Goal: Information Seeking & Learning: Learn about a topic

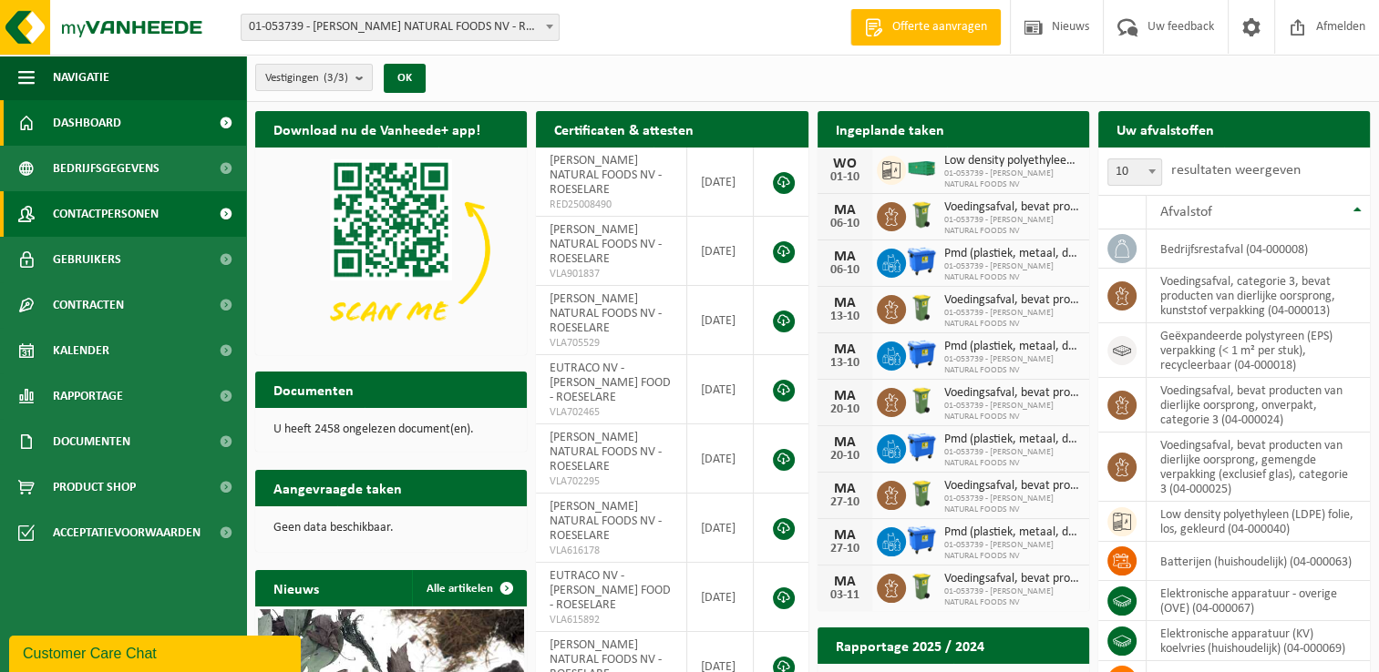
click at [228, 212] on span at bounding box center [225, 214] width 41 height 46
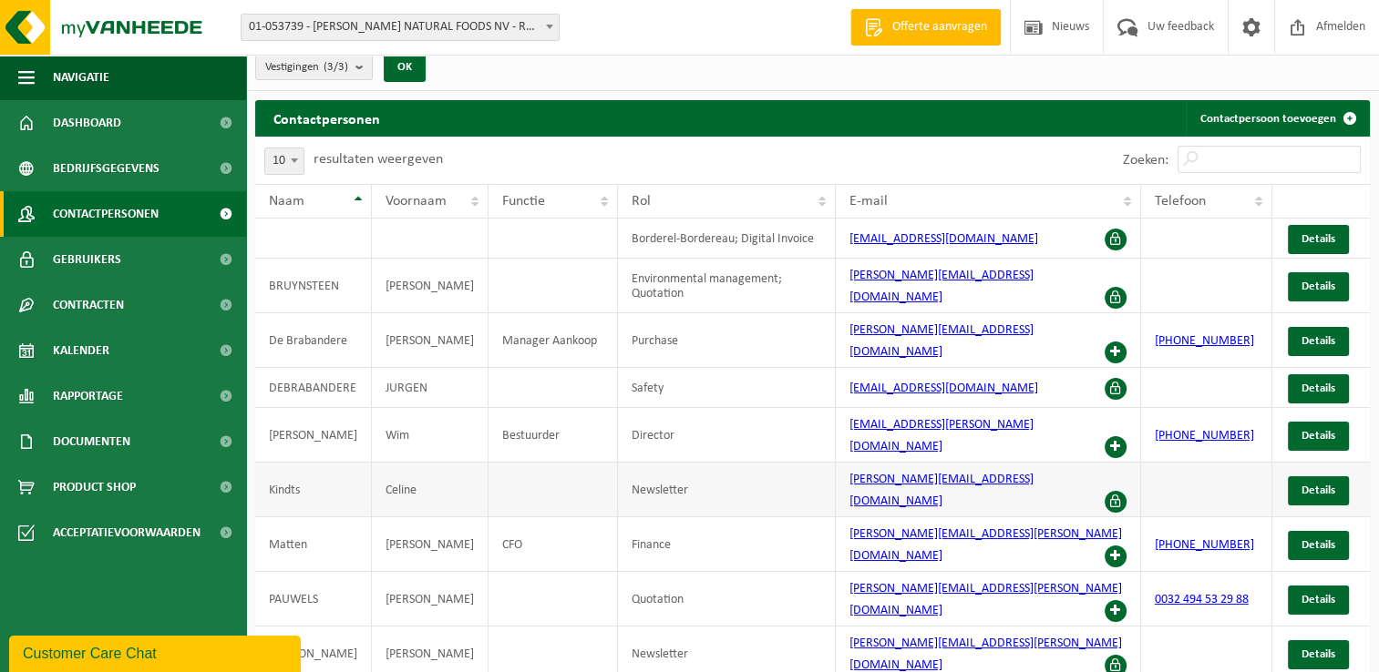
scroll to position [15, 0]
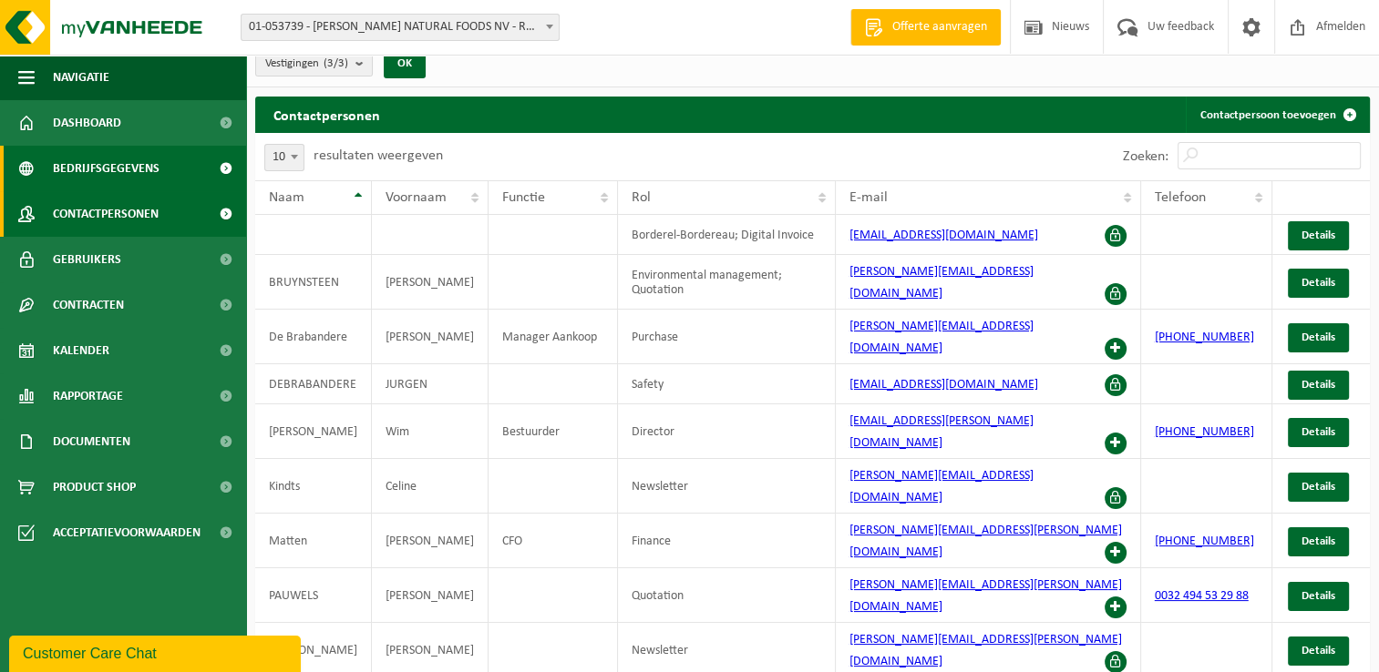
click at [113, 175] on span "Bedrijfsgegevens" at bounding box center [106, 169] width 107 height 46
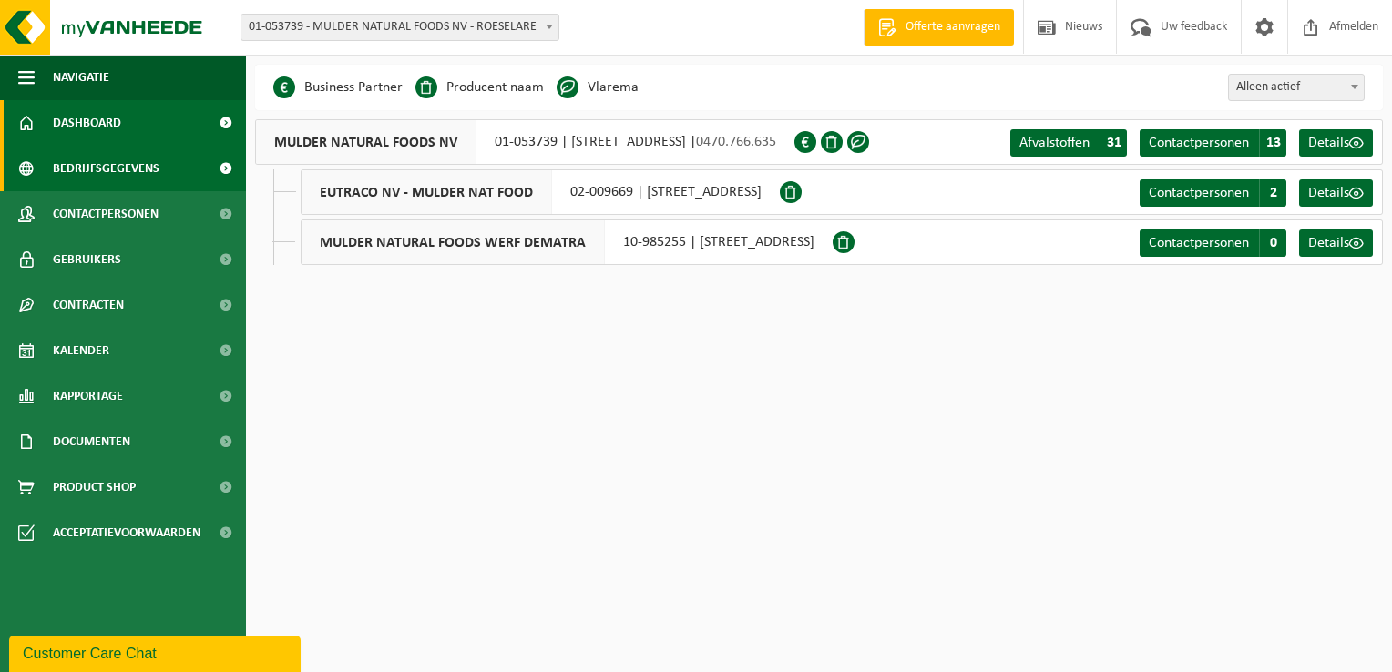
click at [130, 117] on link "Dashboard" at bounding box center [123, 123] width 246 height 46
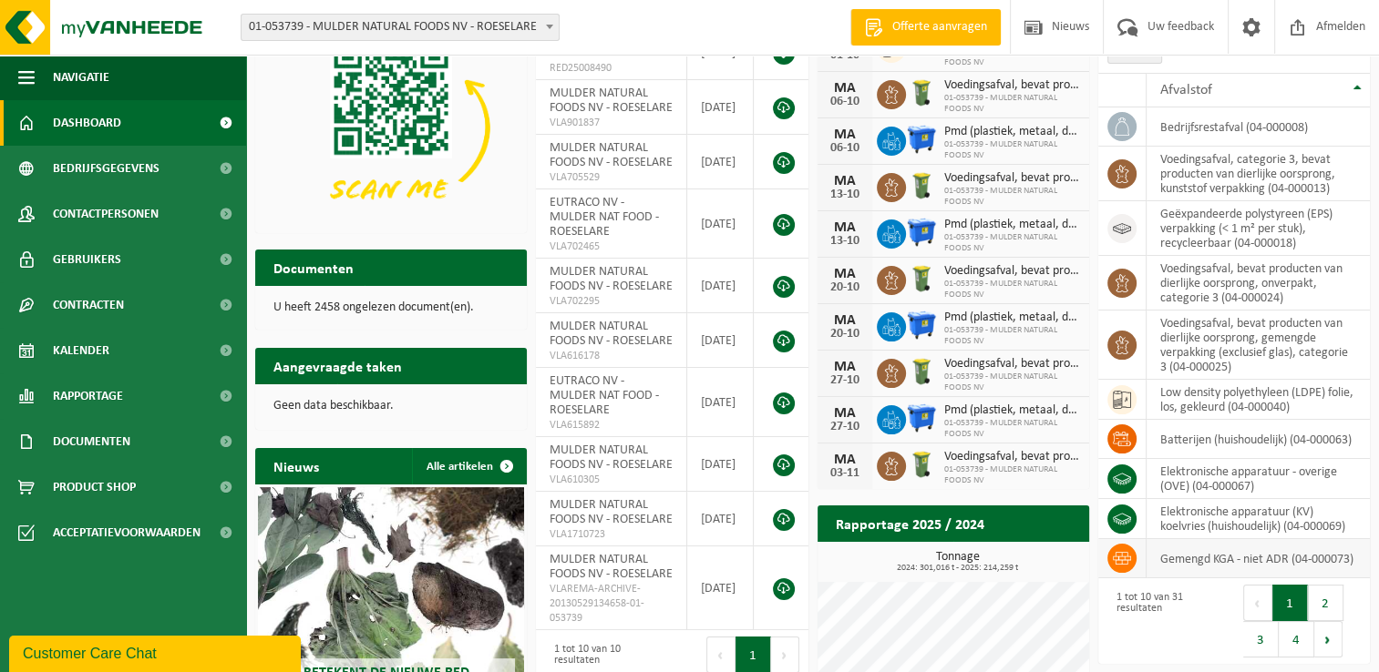
scroll to position [91, 0]
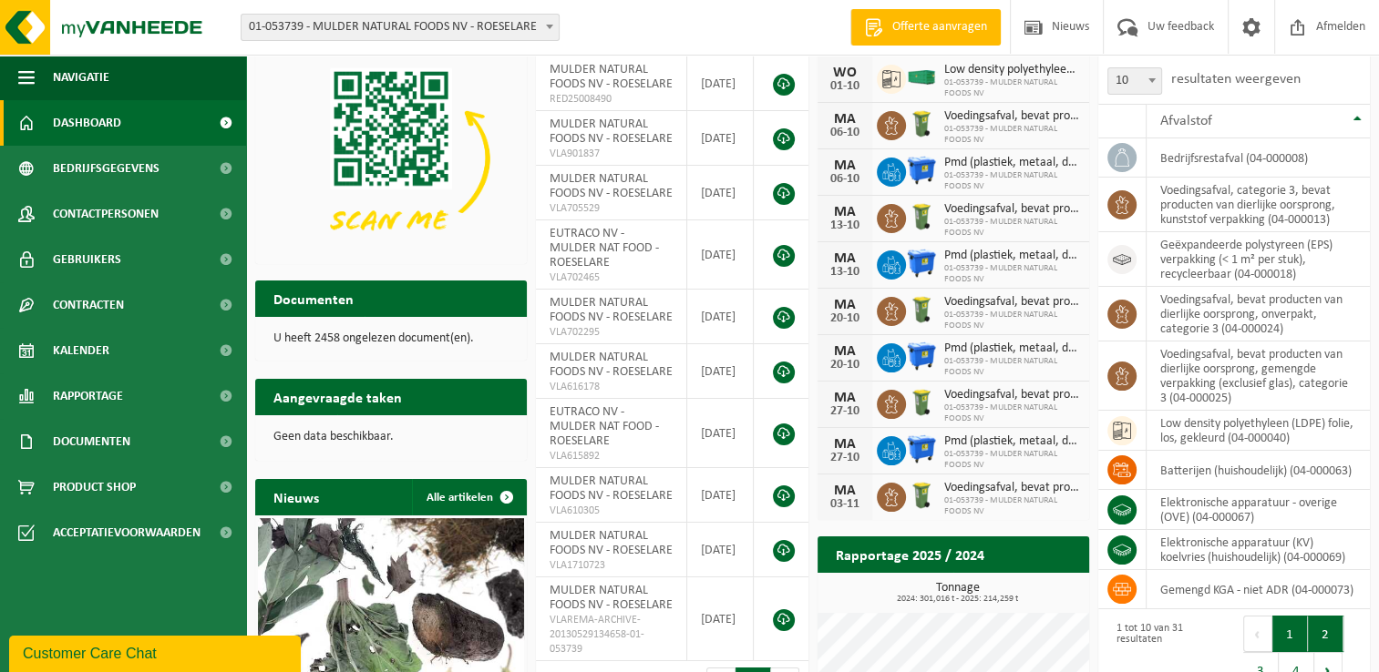
click at [1325, 627] on button "2" at bounding box center [1325, 634] width 36 height 36
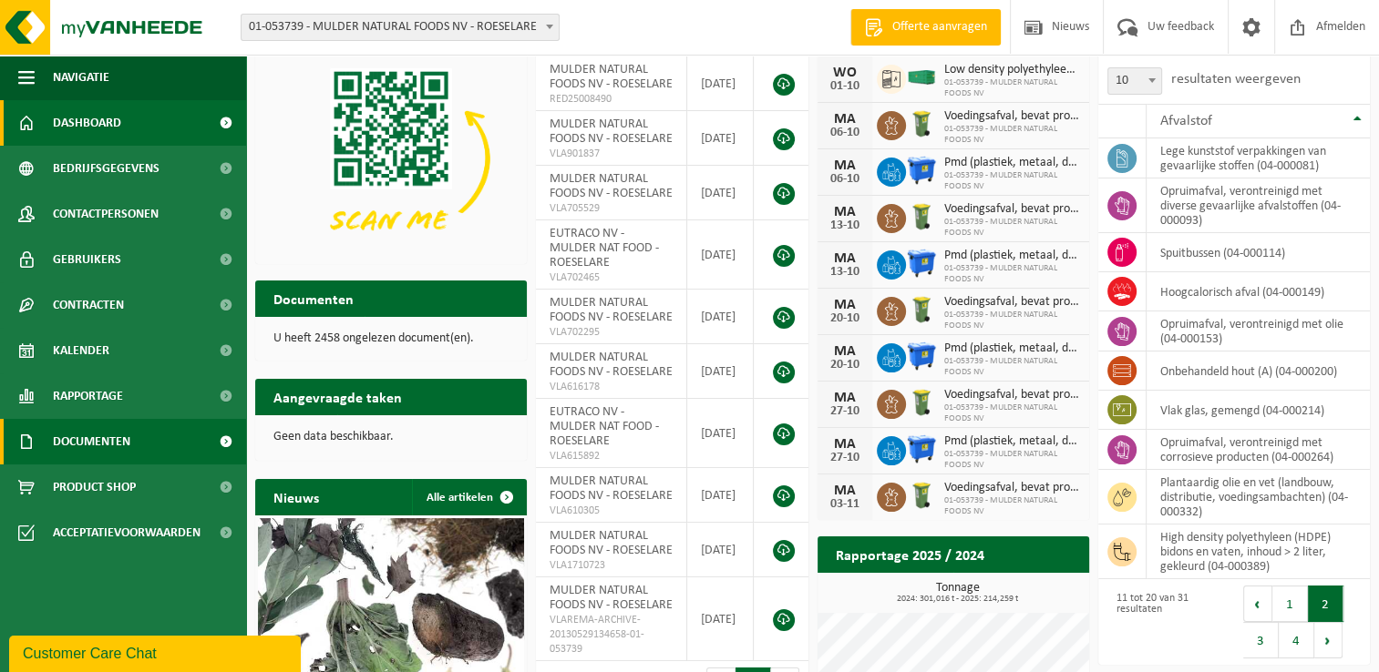
click at [225, 443] on span at bounding box center [225, 442] width 41 height 46
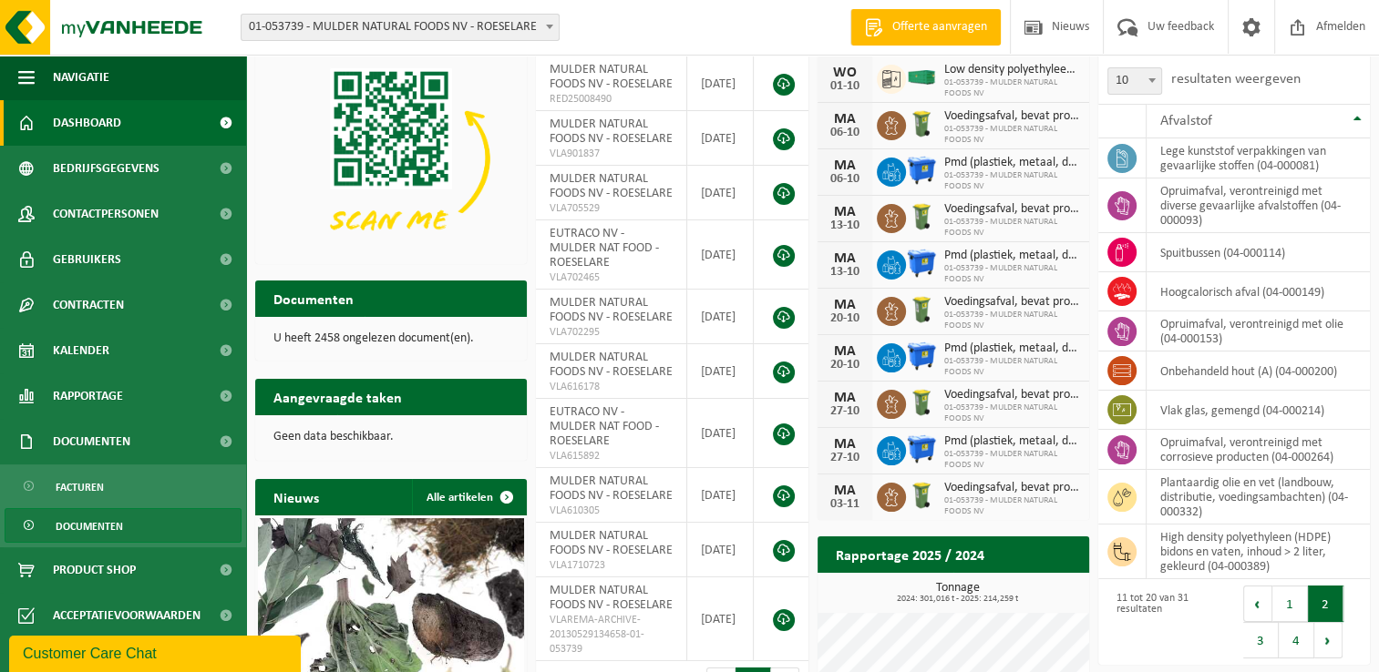
click at [118, 526] on span "Documenten" at bounding box center [89, 526] width 67 height 35
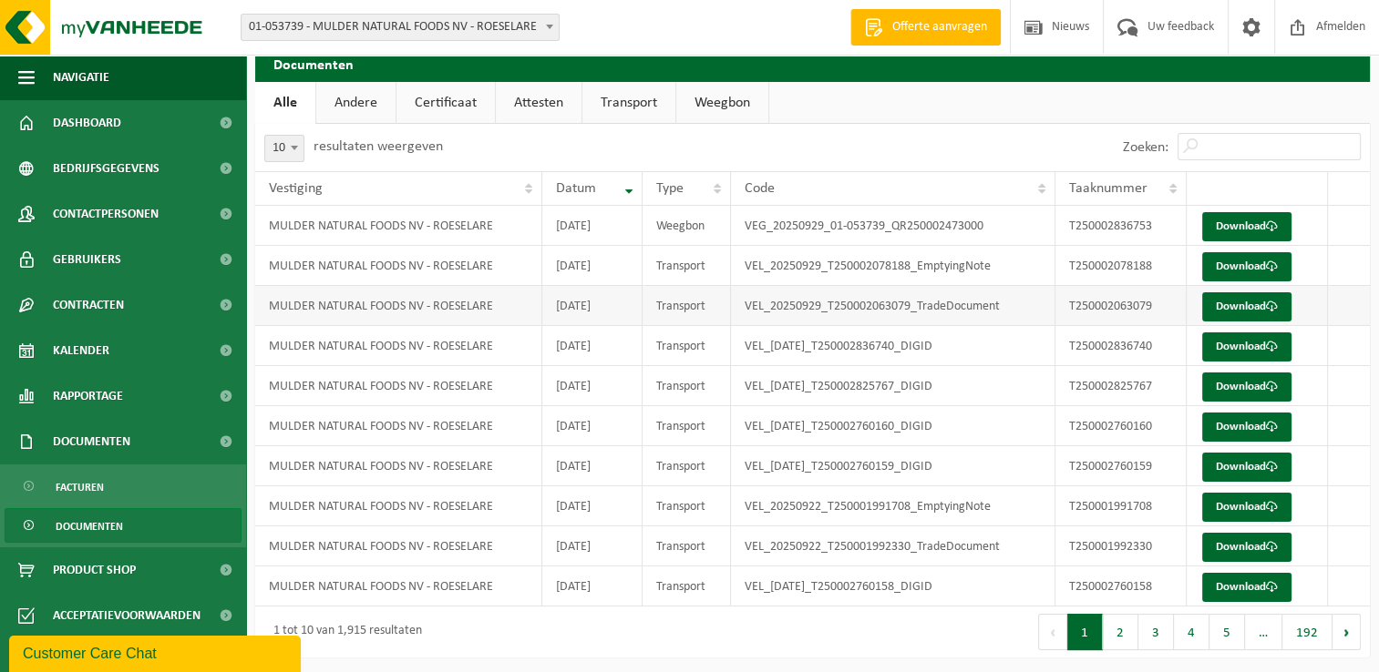
scroll to position [66, 0]
click at [94, 531] on span "Documenten" at bounding box center [89, 526] width 67 height 35
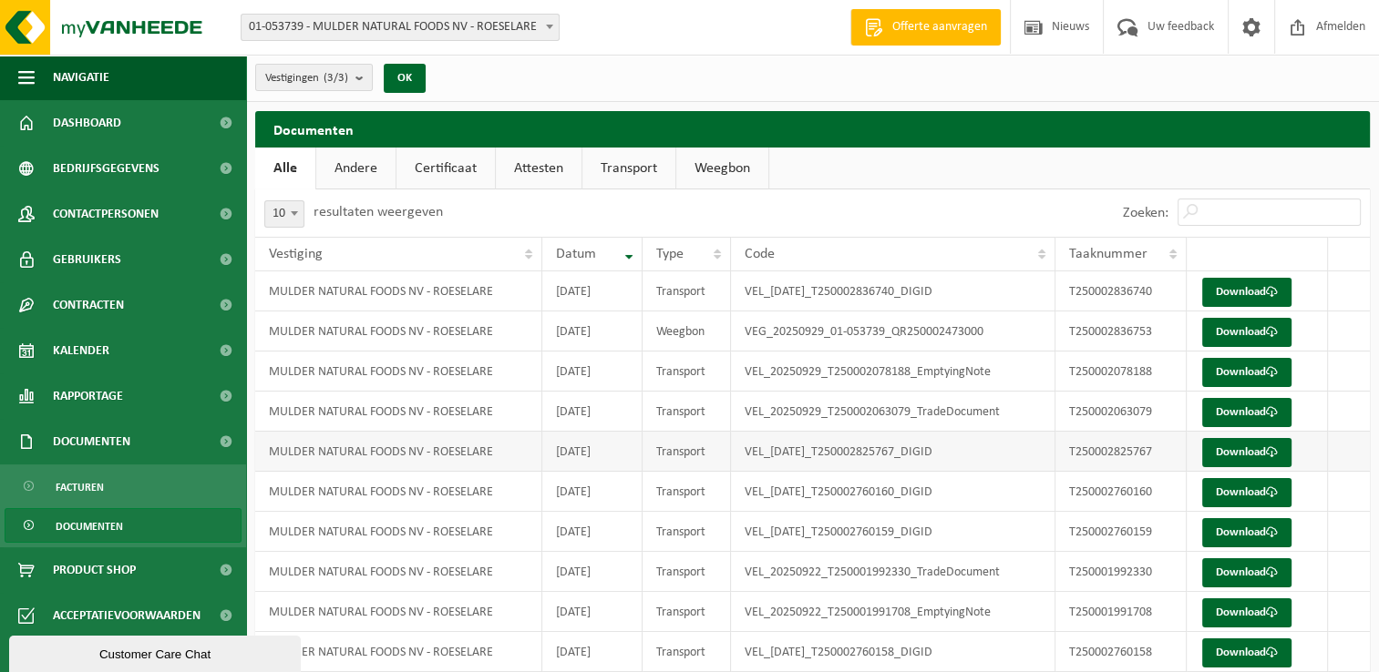
scroll to position [66, 0]
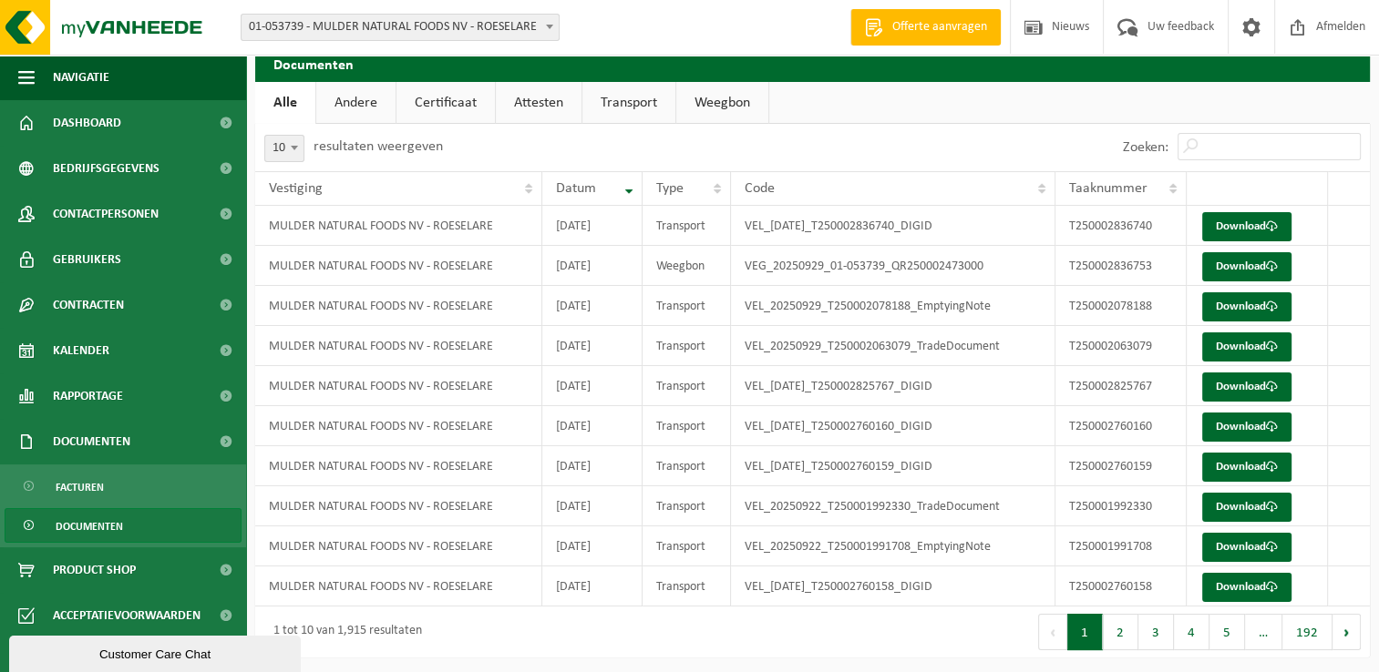
click at [520, 96] on link "Attesten" at bounding box center [539, 103] width 86 height 42
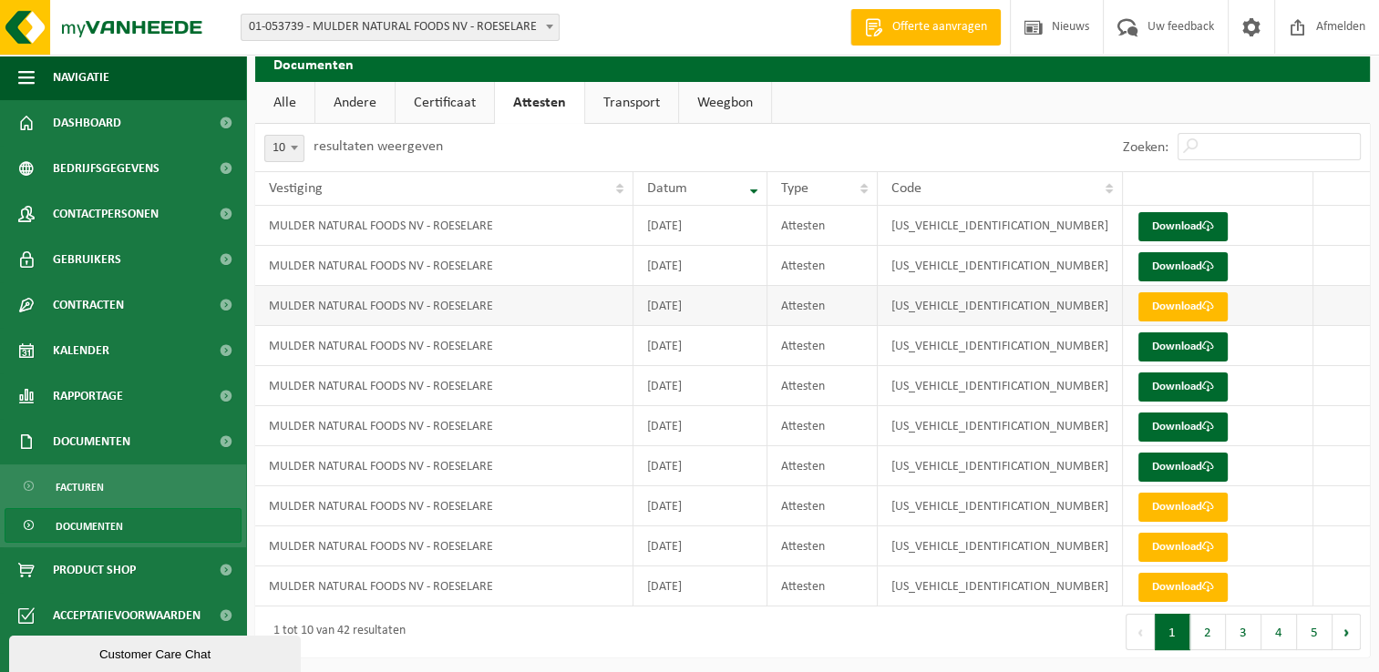
scroll to position [0, 0]
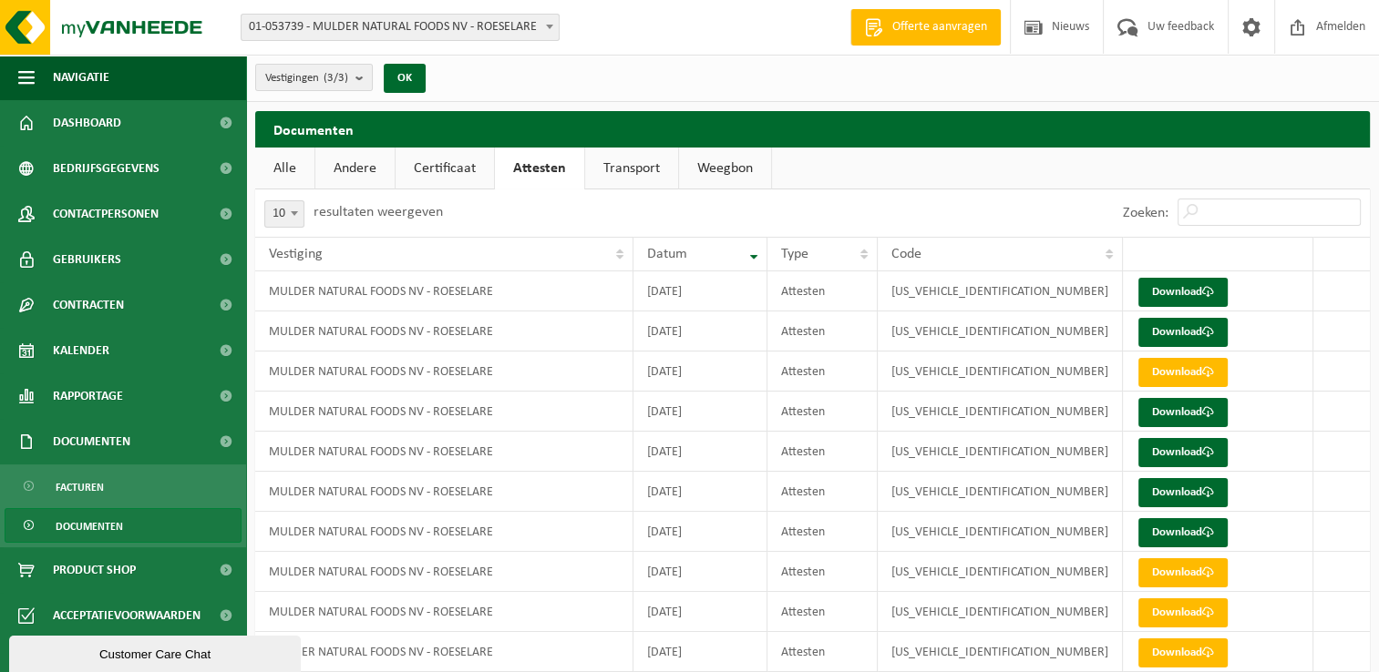
click at [441, 163] on link "Certificaat" at bounding box center [444, 169] width 98 height 42
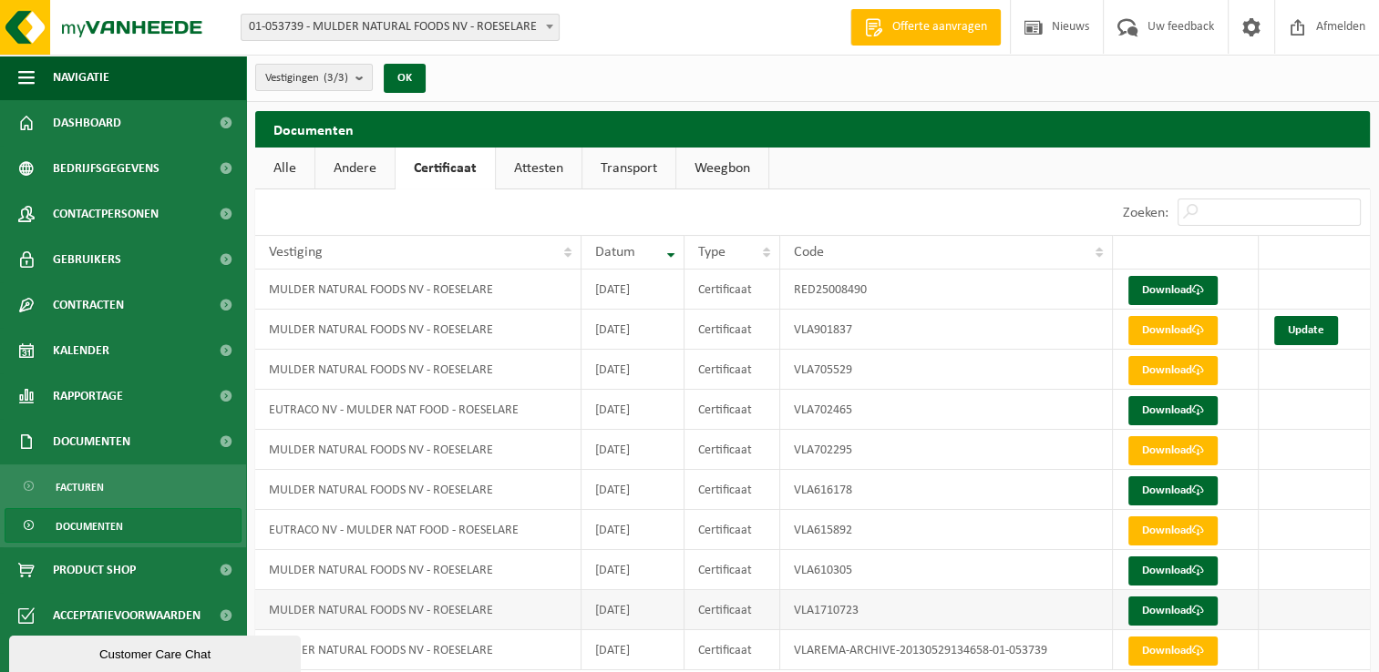
scroll to position [64, 0]
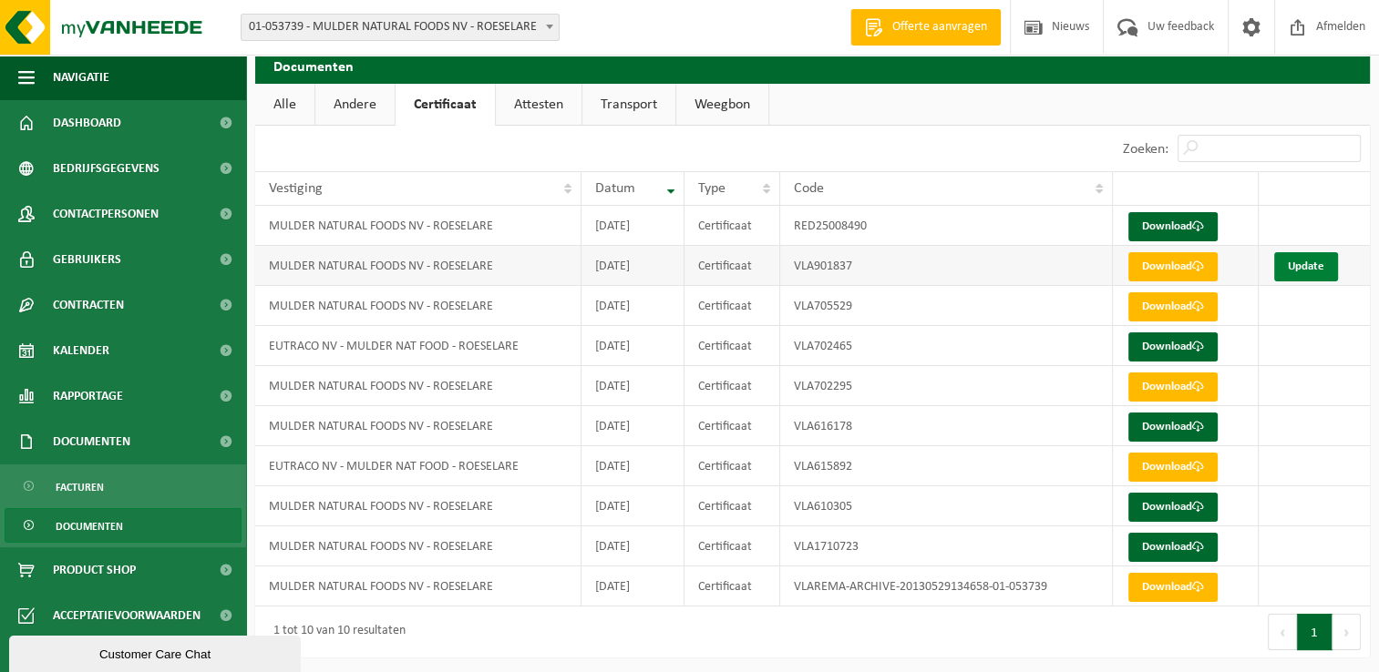
click at [1297, 261] on link "Update" at bounding box center [1306, 266] width 64 height 29
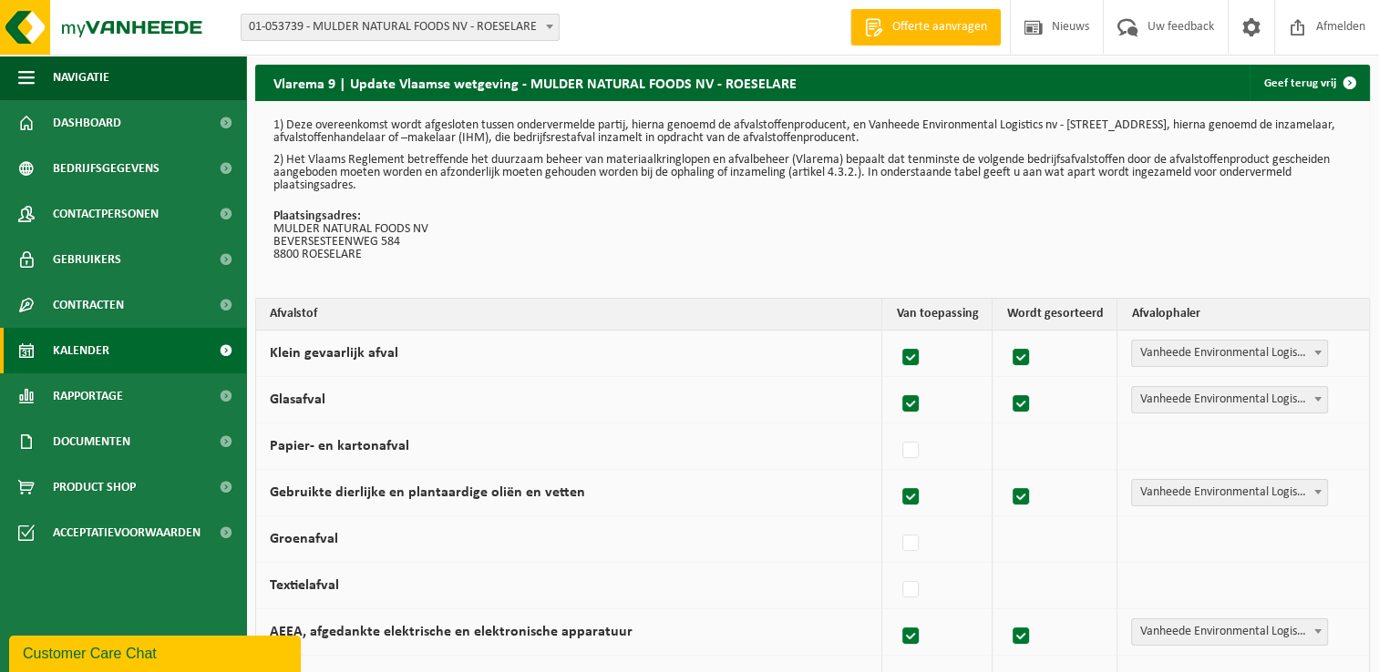
click at [222, 352] on span at bounding box center [225, 351] width 41 height 46
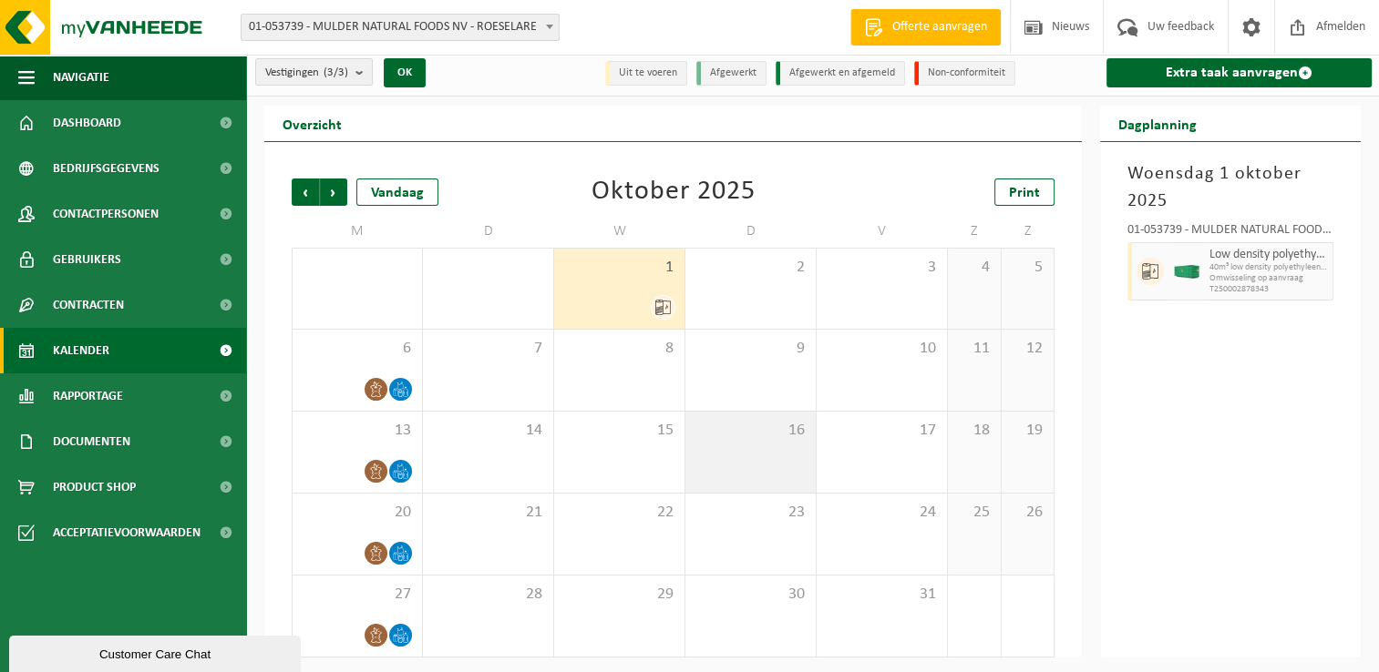
scroll to position [7, 0]
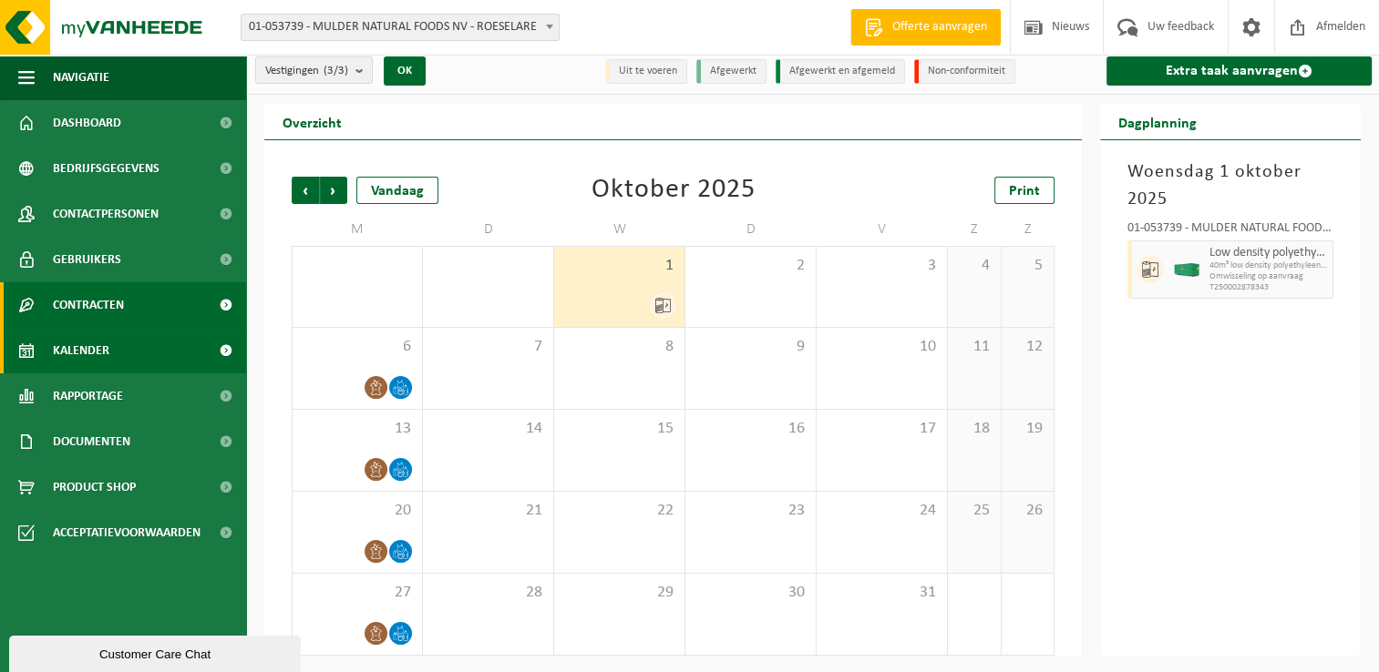
click at [190, 302] on link "Contracten" at bounding box center [123, 305] width 246 height 46
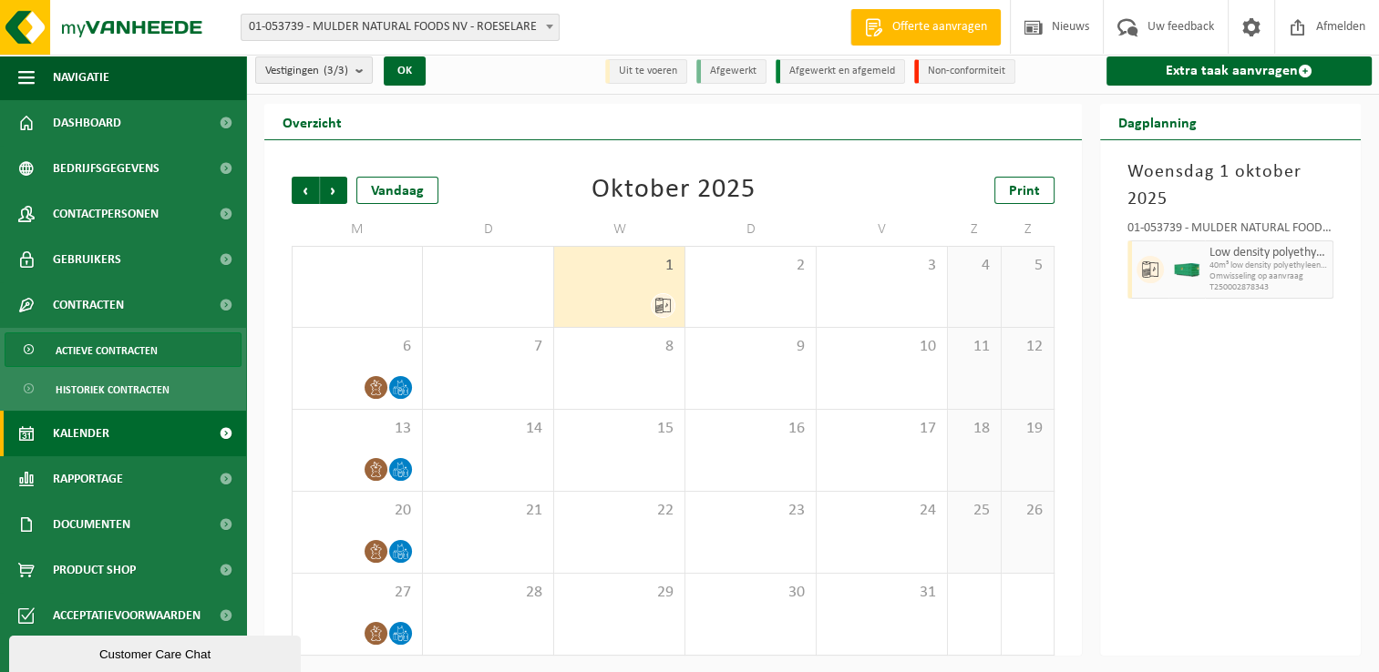
click at [129, 346] on span "Actieve contracten" at bounding box center [107, 350] width 102 height 35
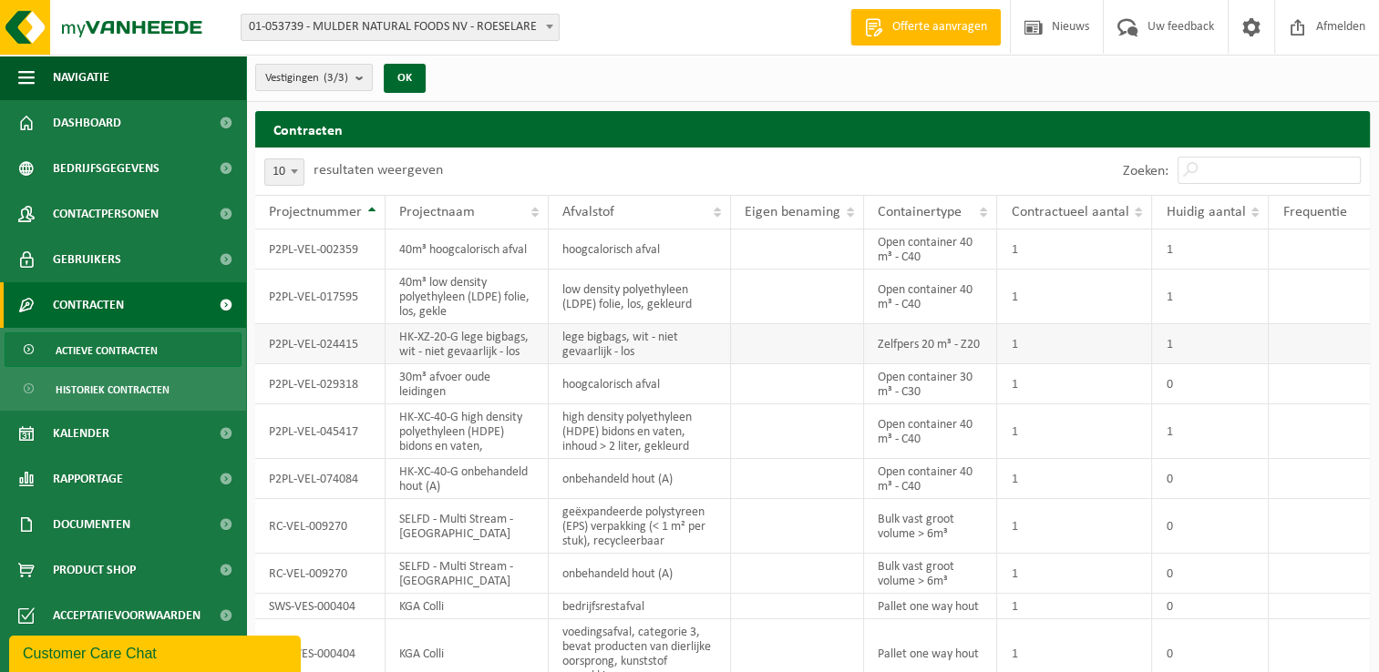
scroll to position [73, 0]
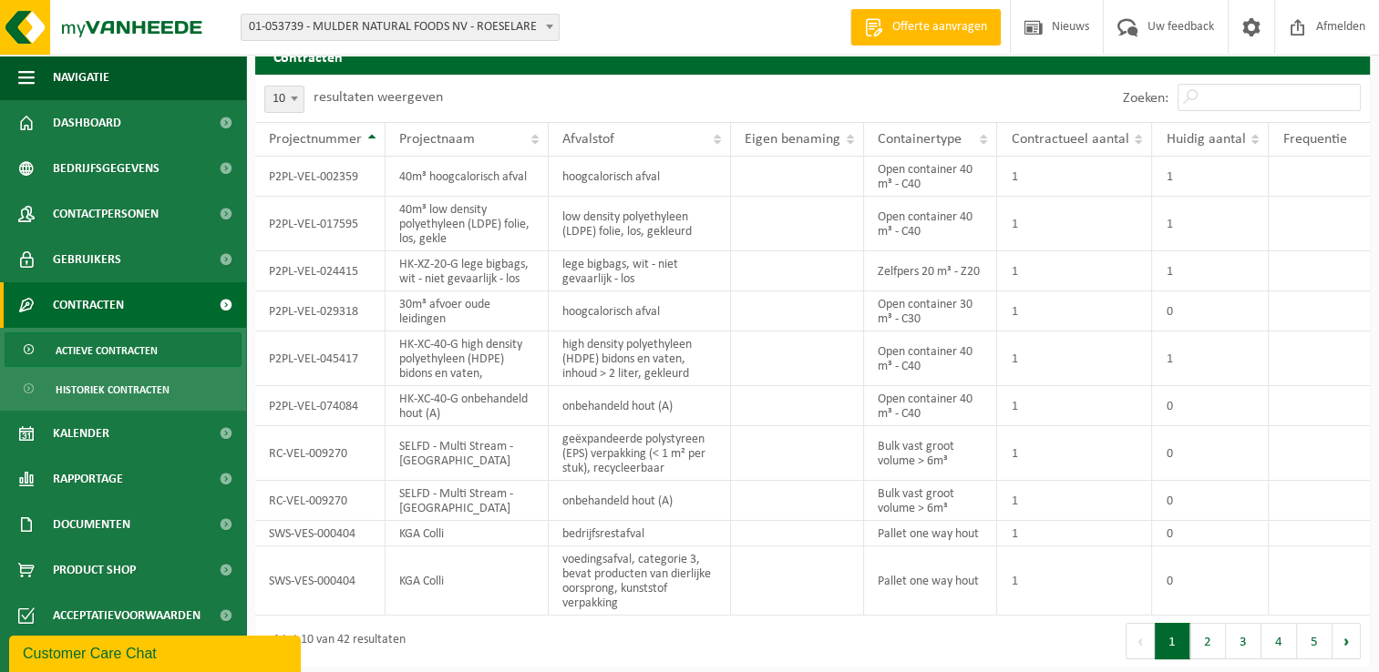
click at [138, 359] on span "Actieve contracten" at bounding box center [107, 350] width 102 height 35
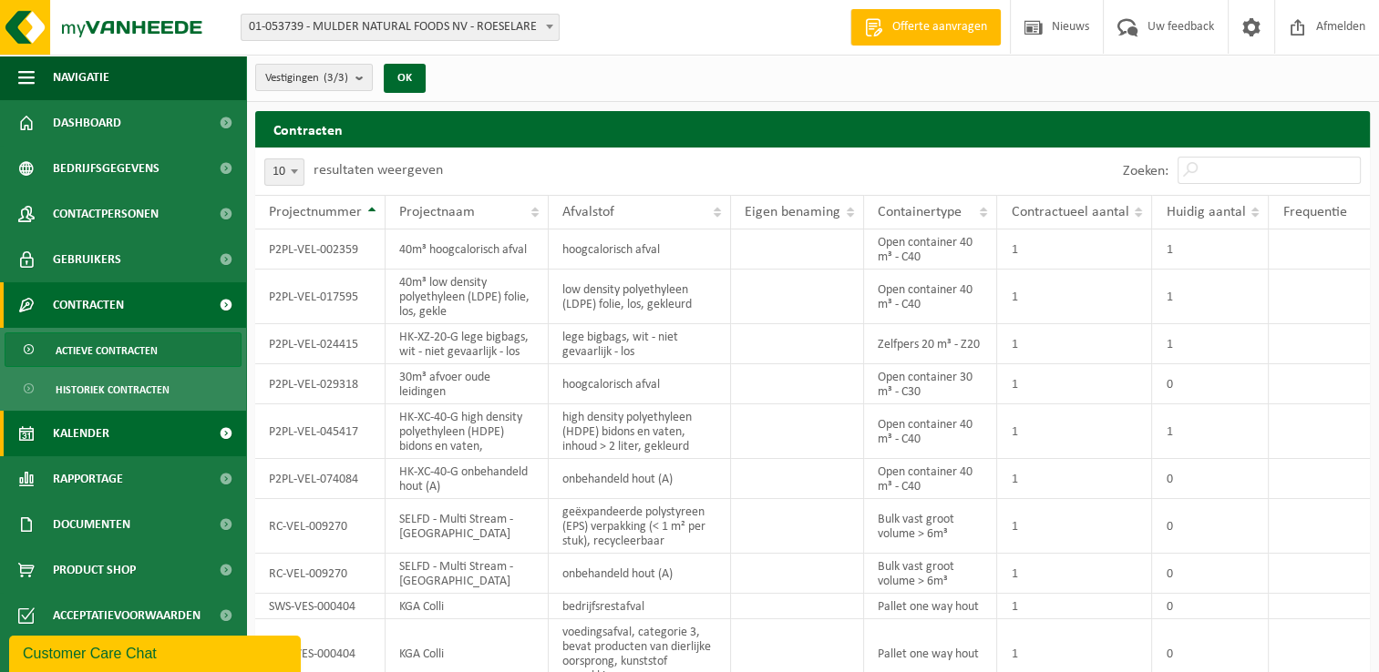
click at [124, 427] on link "Kalender" at bounding box center [123, 434] width 246 height 46
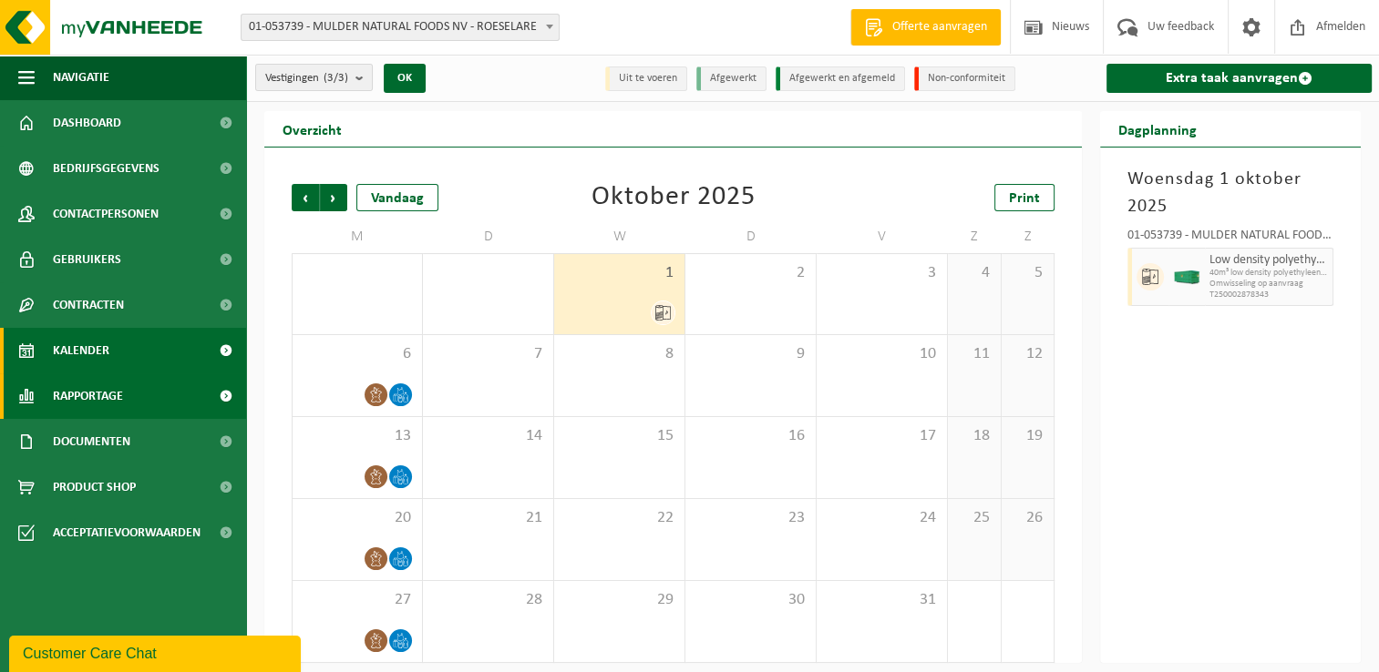
click at [144, 395] on link "Rapportage" at bounding box center [123, 397] width 246 height 46
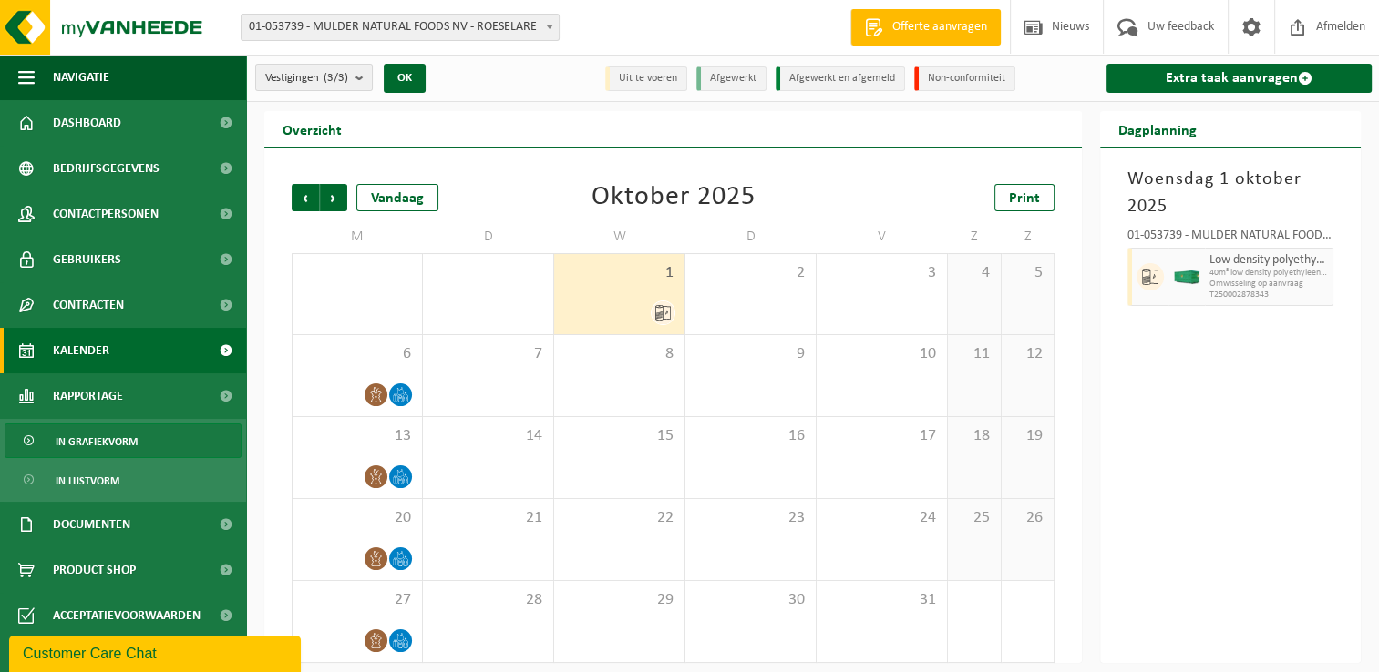
click at [109, 439] on span "In grafiekvorm" at bounding box center [97, 442] width 82 height 35
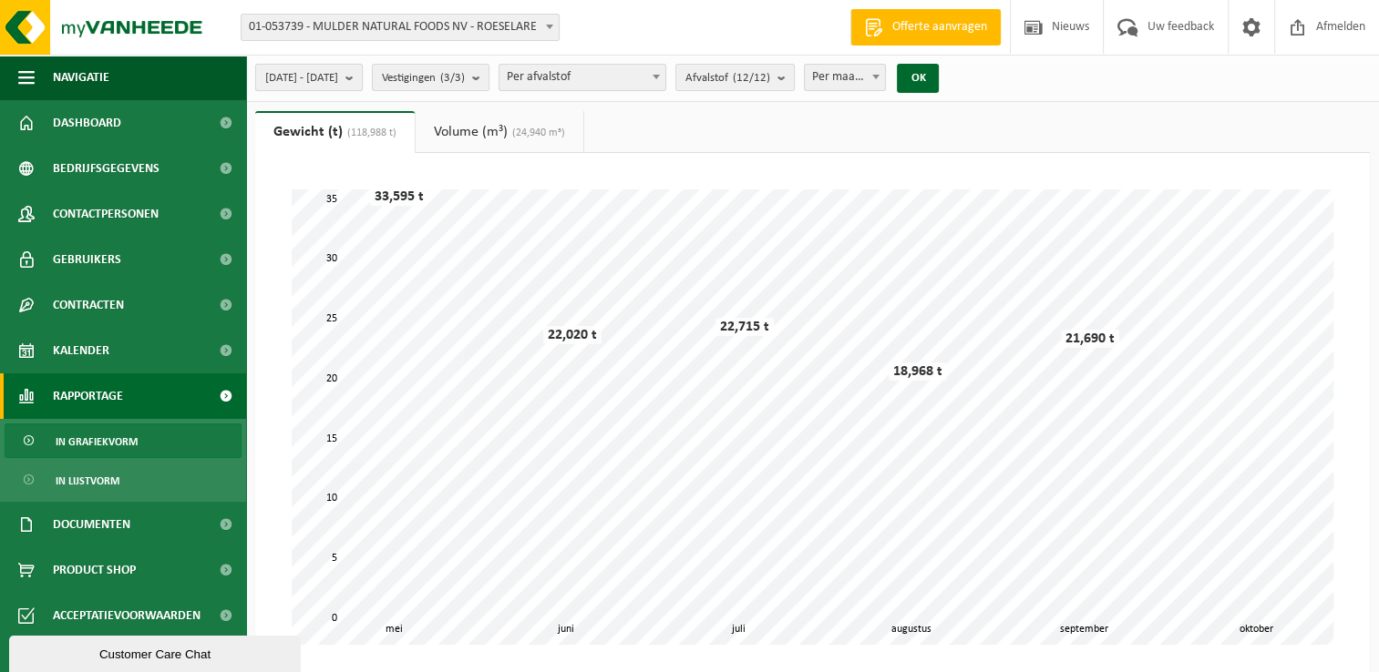
click at [362, 78] on b "submit" at bounding box center [353, 78] width 16 height 26
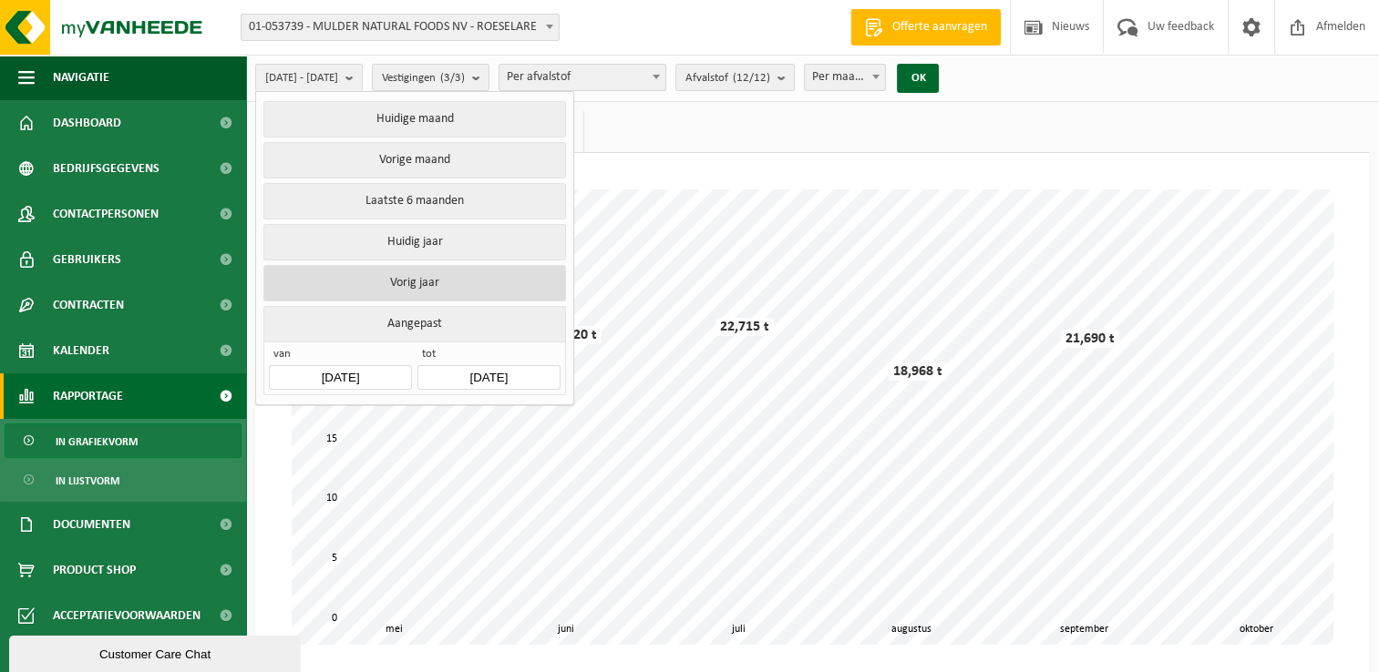
click at [408, 282] on button "Vorig jaar" at bounding box center [414, 283] width 302 height 36
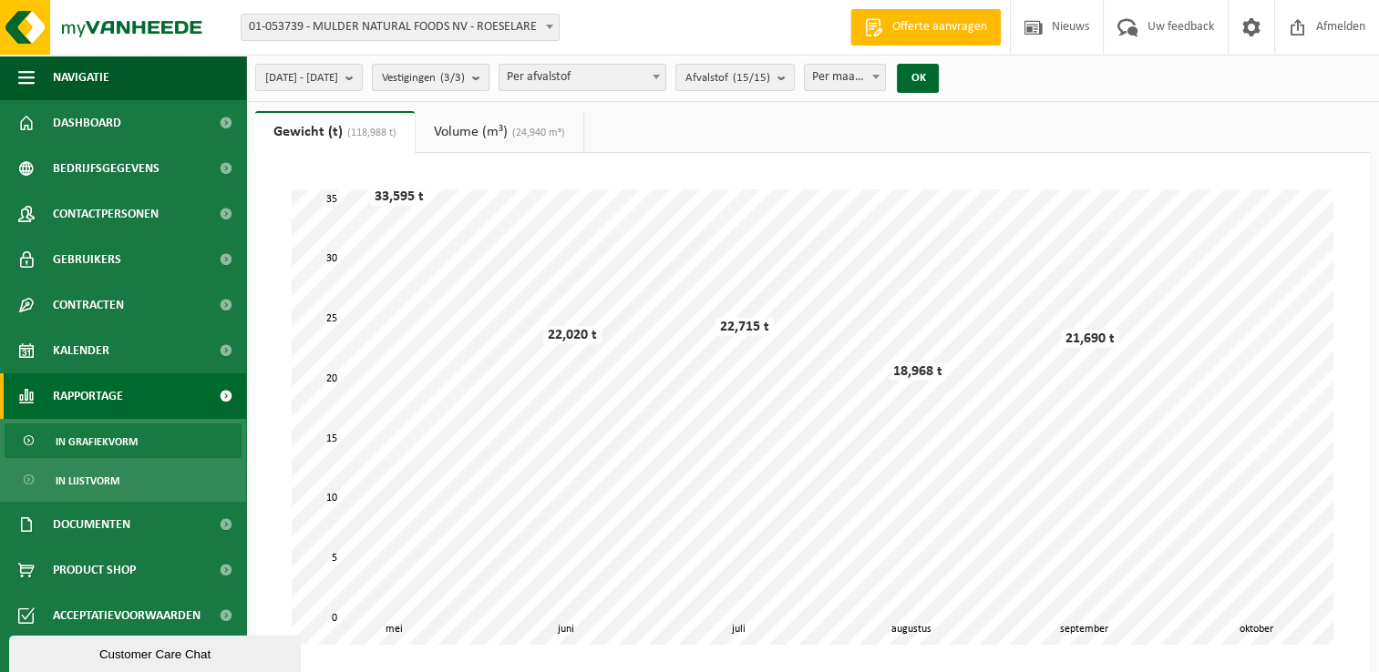
click at [488, 78] on b "submit" at bounding box center [480, 78] width 16 height 26
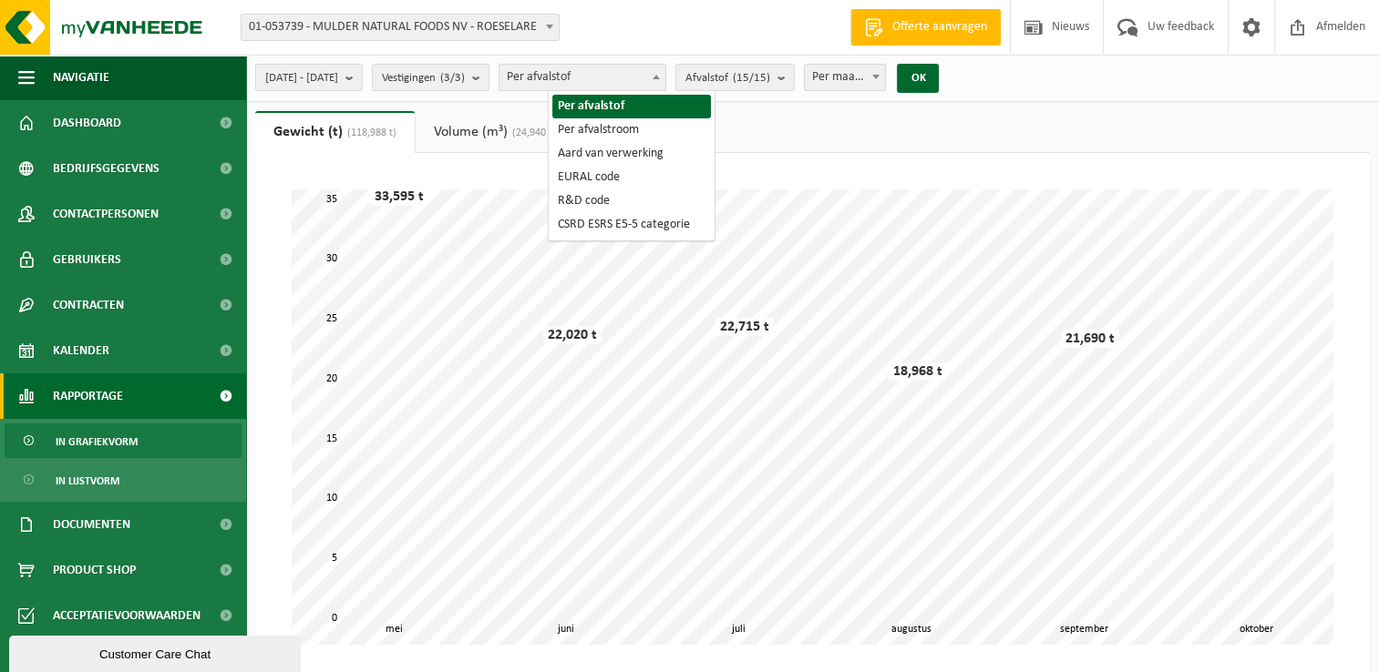
click at [665, 78] on span at bounding box center [656, 77] width 18 height 24
select select "2"
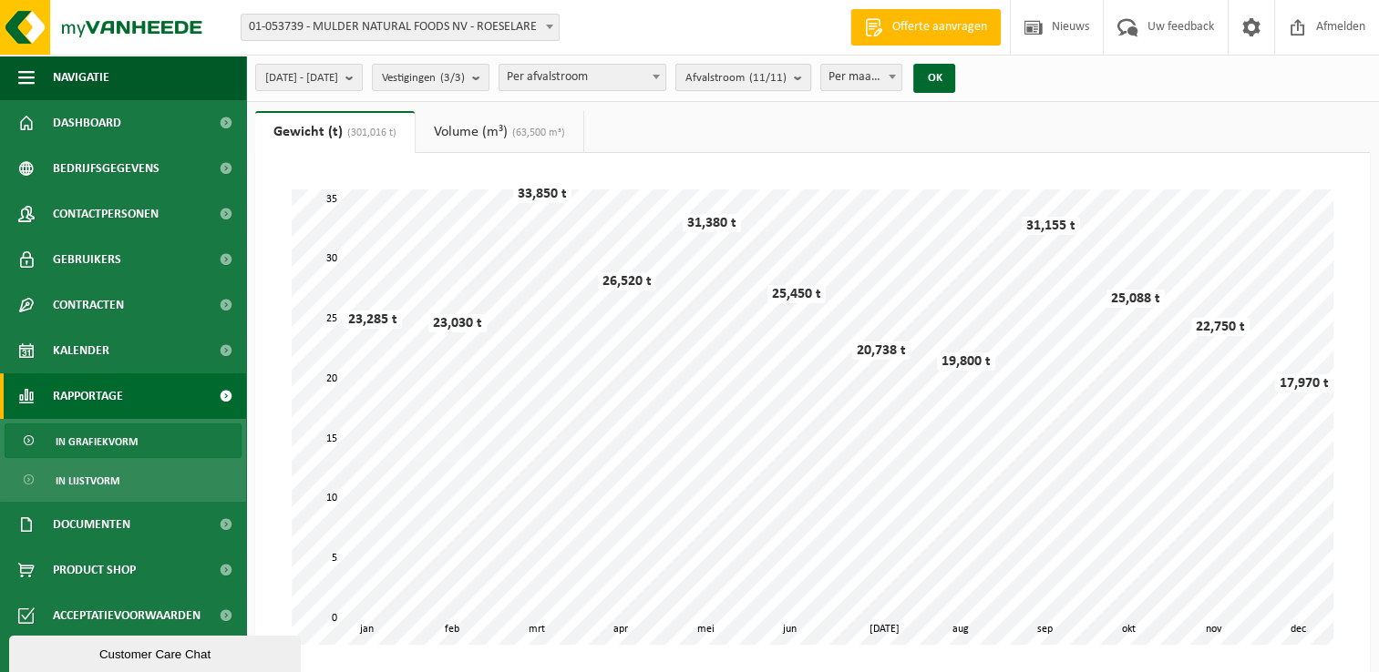
click at [810, 72] on b "submit" at bounding box center [802, 78] width 16 height 26
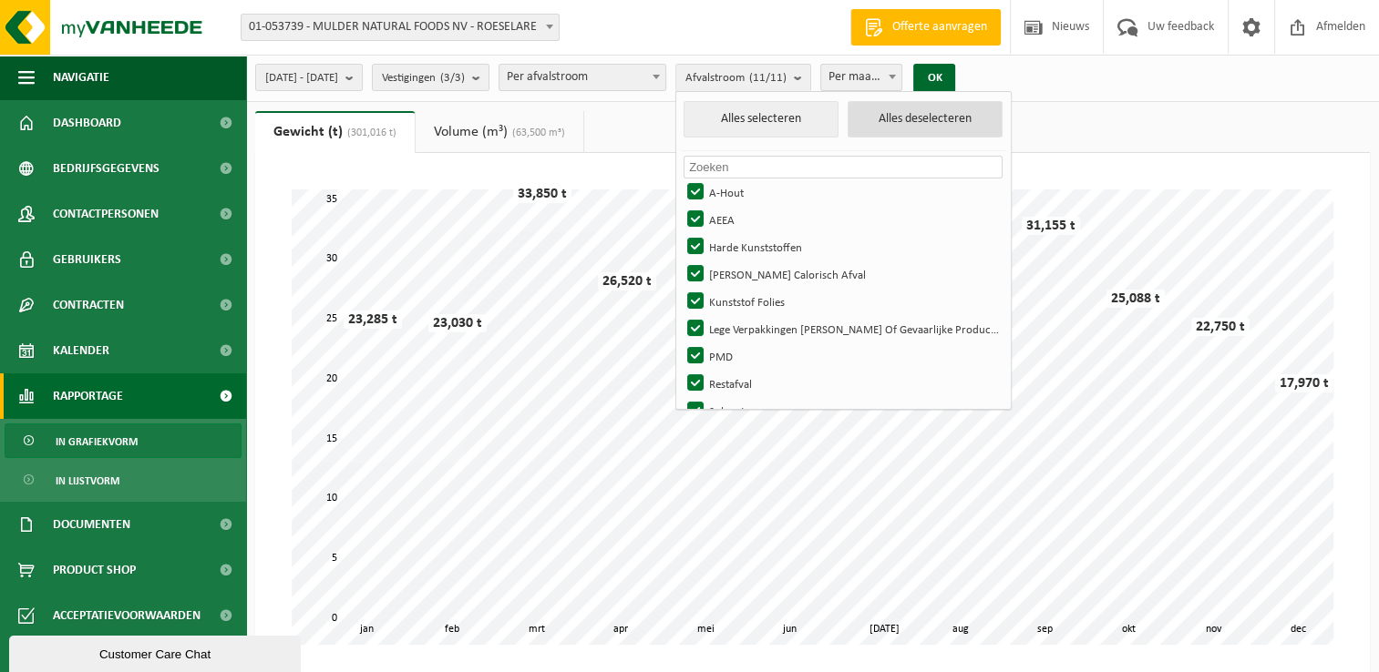
click at [962, 126] on button "Alles deselecteren" at bounding box center [924, 119] width 155 height 36
checkbox input "false"
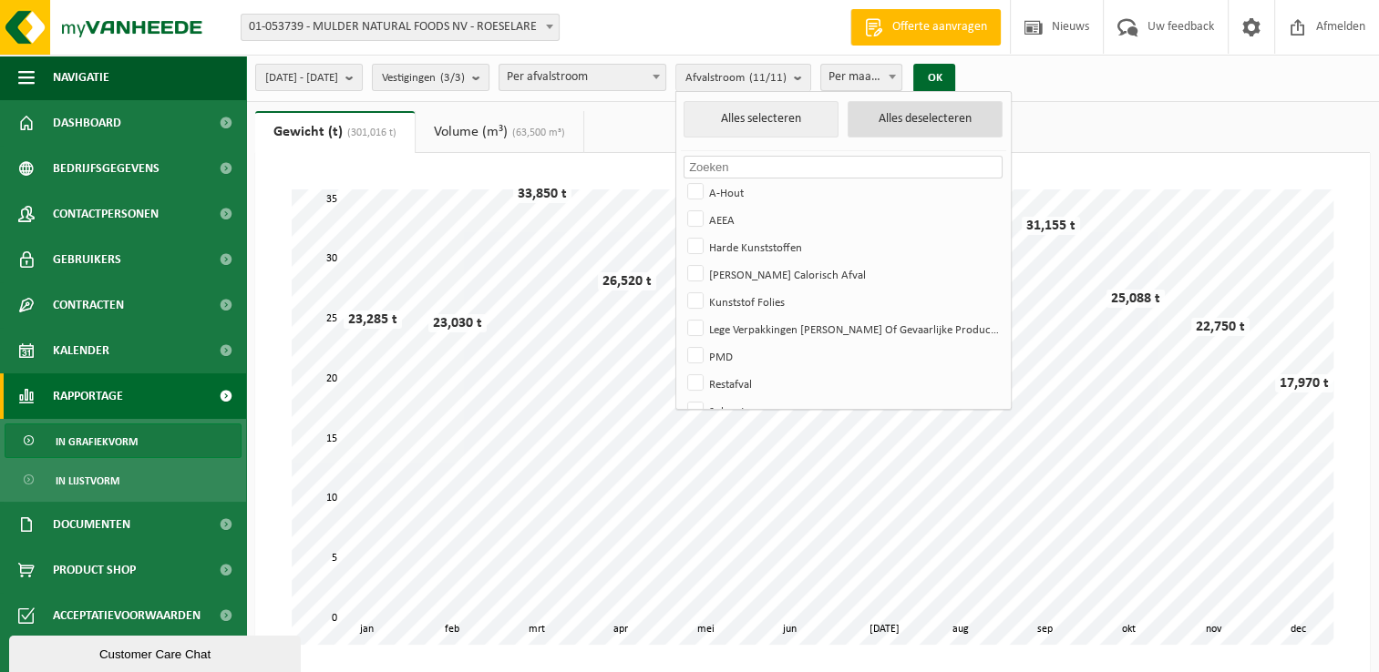
checkbox input "false"
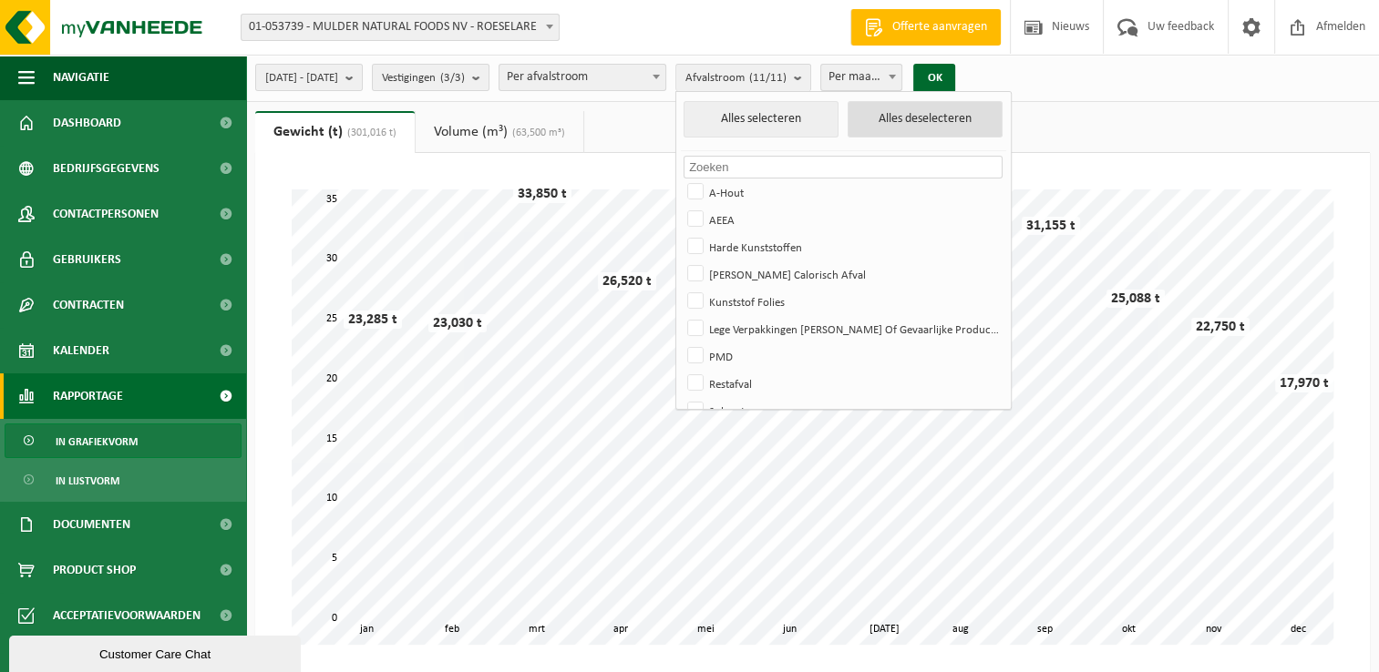
checkbox input "false"
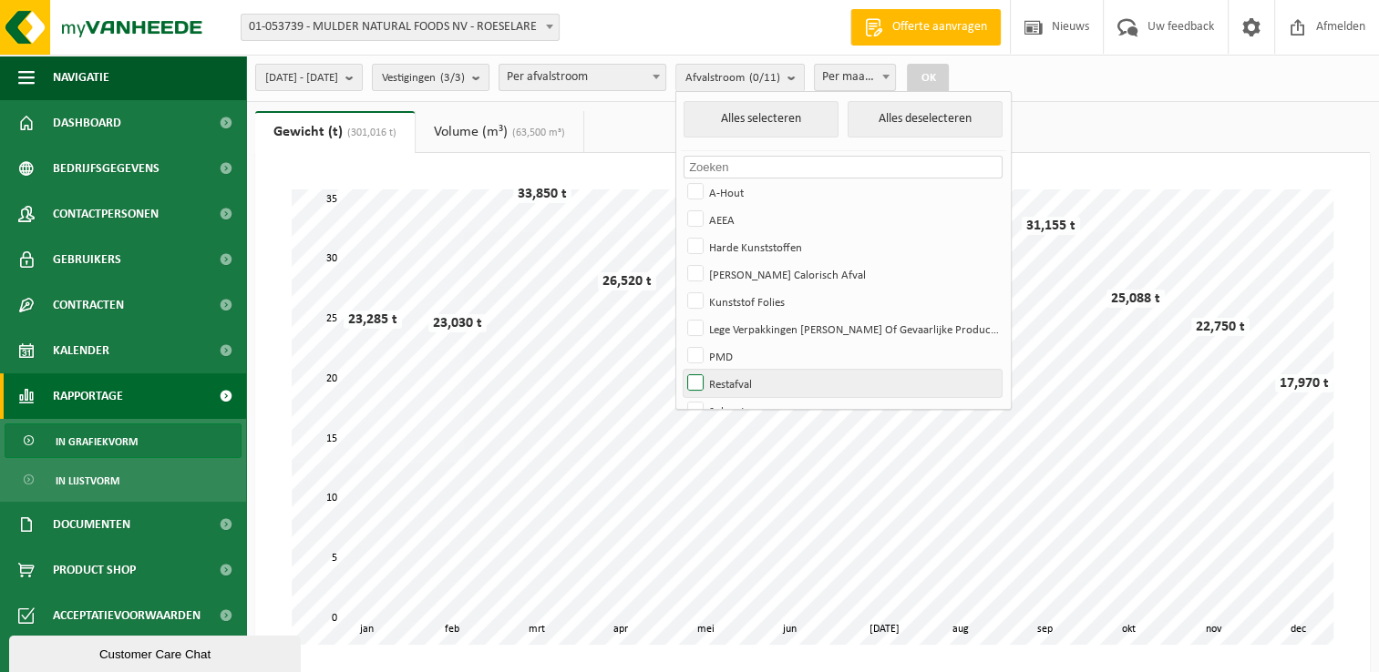
click at [761, 379] on label "Restafval" at bounding box center [842, 383] width 319 height 27
click at [681, 370] on input "Restafval" at bounding box center [680, 369] width 1 height 1
checkbox input "true"
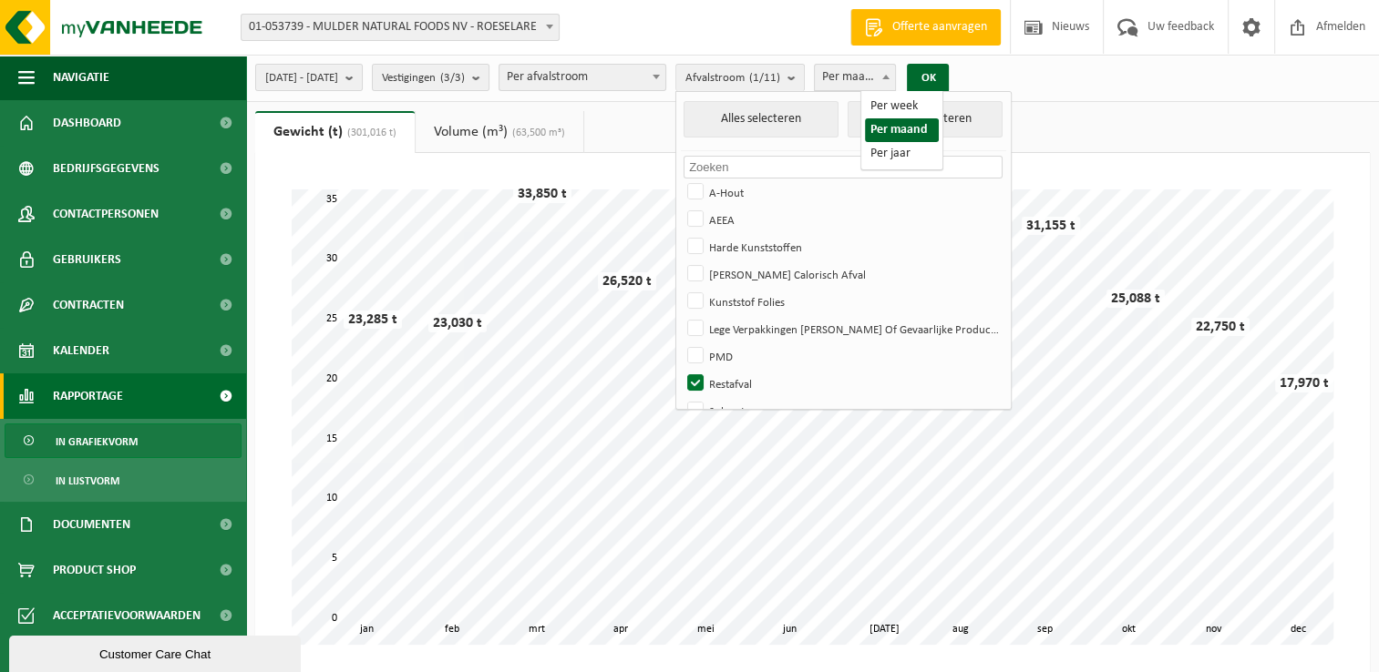
click at [895, 74] on span at bounding box center [886, 77] width 18 height 24
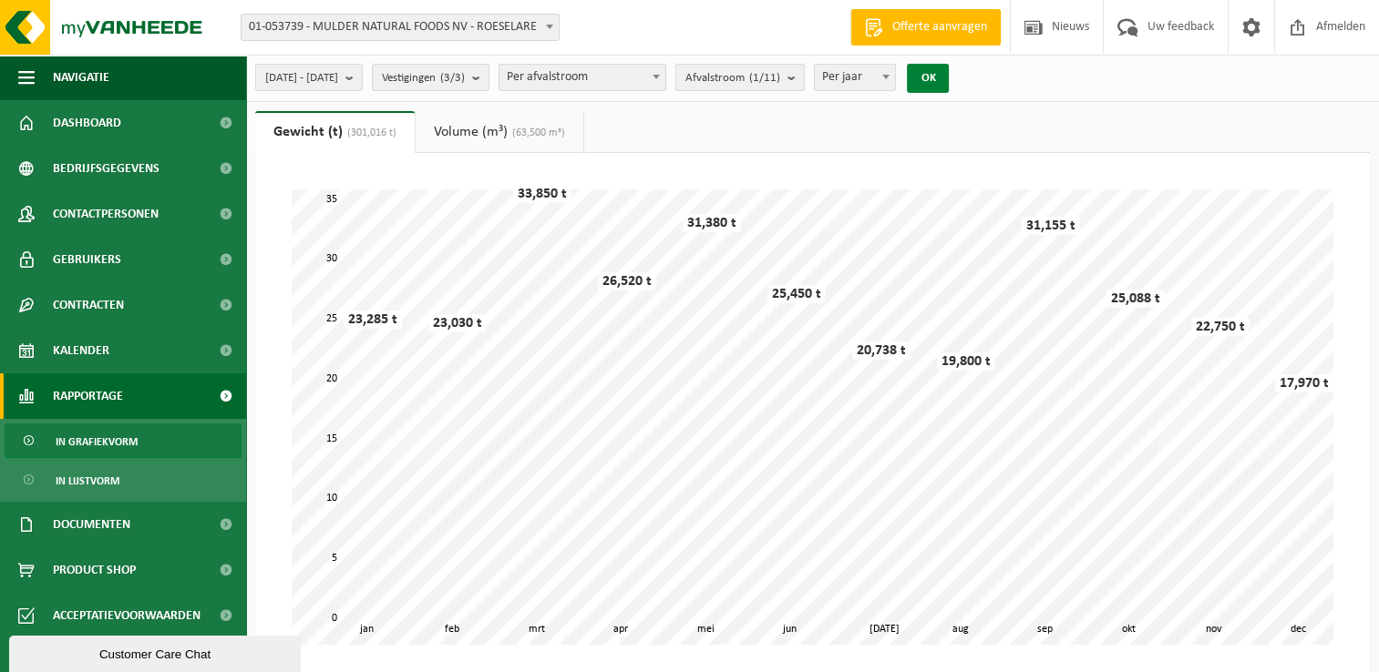
click at [948, 77] on button "OK" at bounding box center [928, 78] width 42 height 29
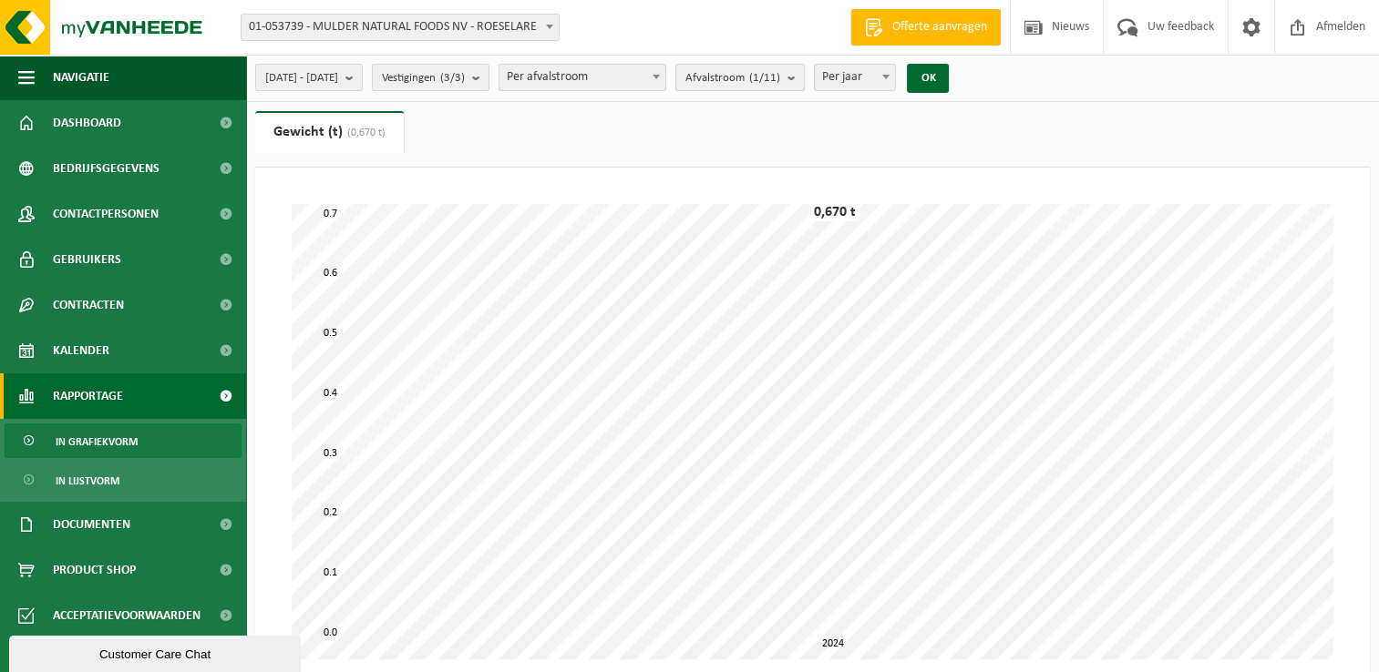
click at [804, 76] on b "submit" at bounding box center [795, 78] width 16 height 26
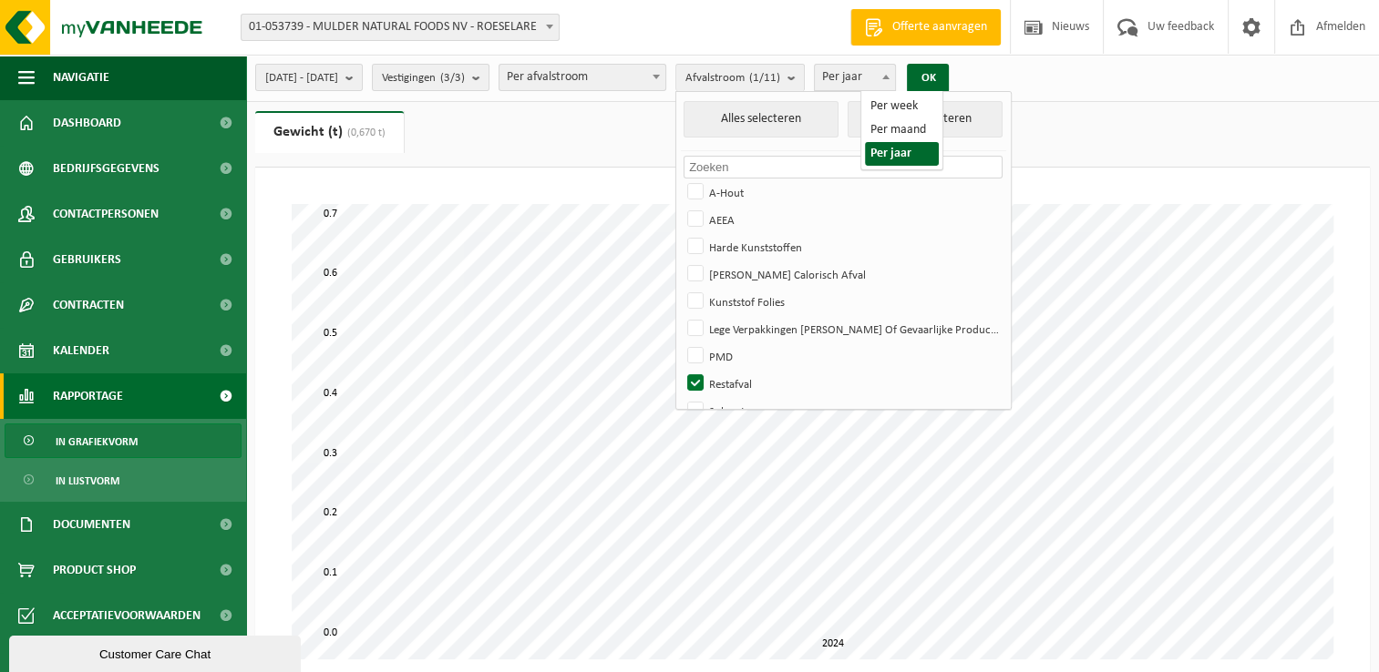
click at [889, 76] on b at bounding box center [885, 77] width 7 height 5
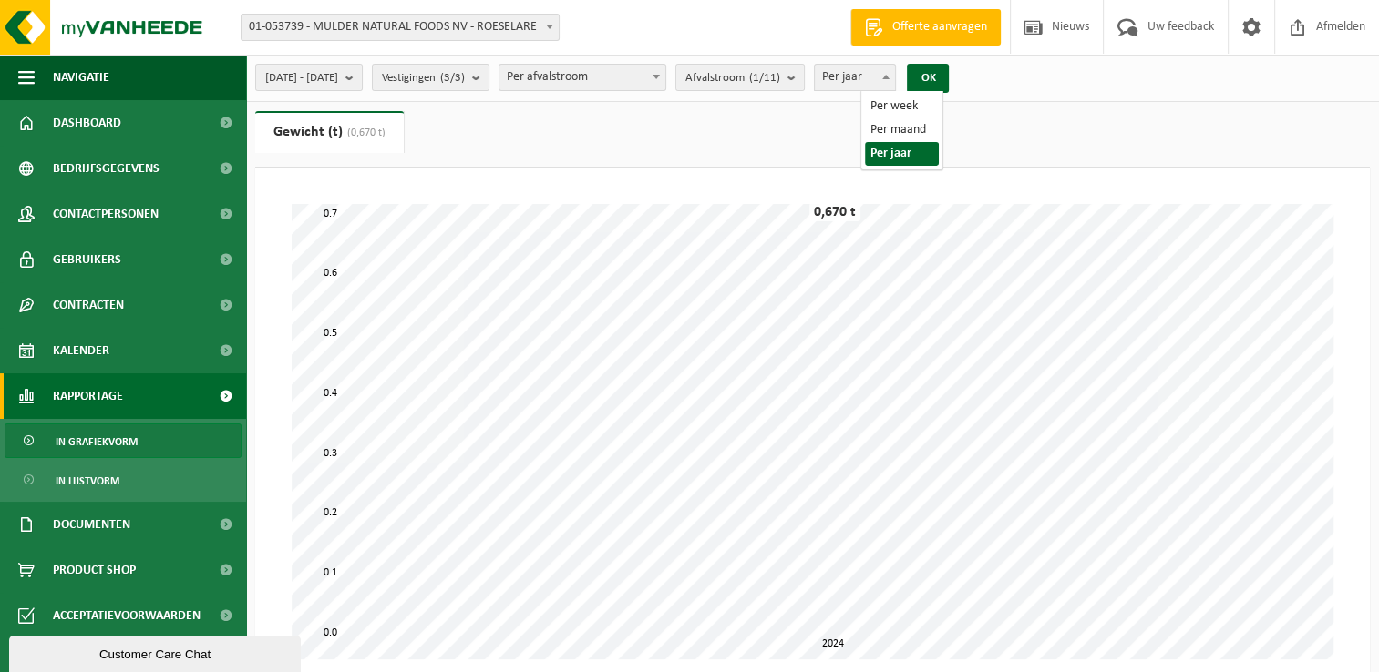
click at [665, 81] on span at bounding box center [656, 77] width 18 height 24
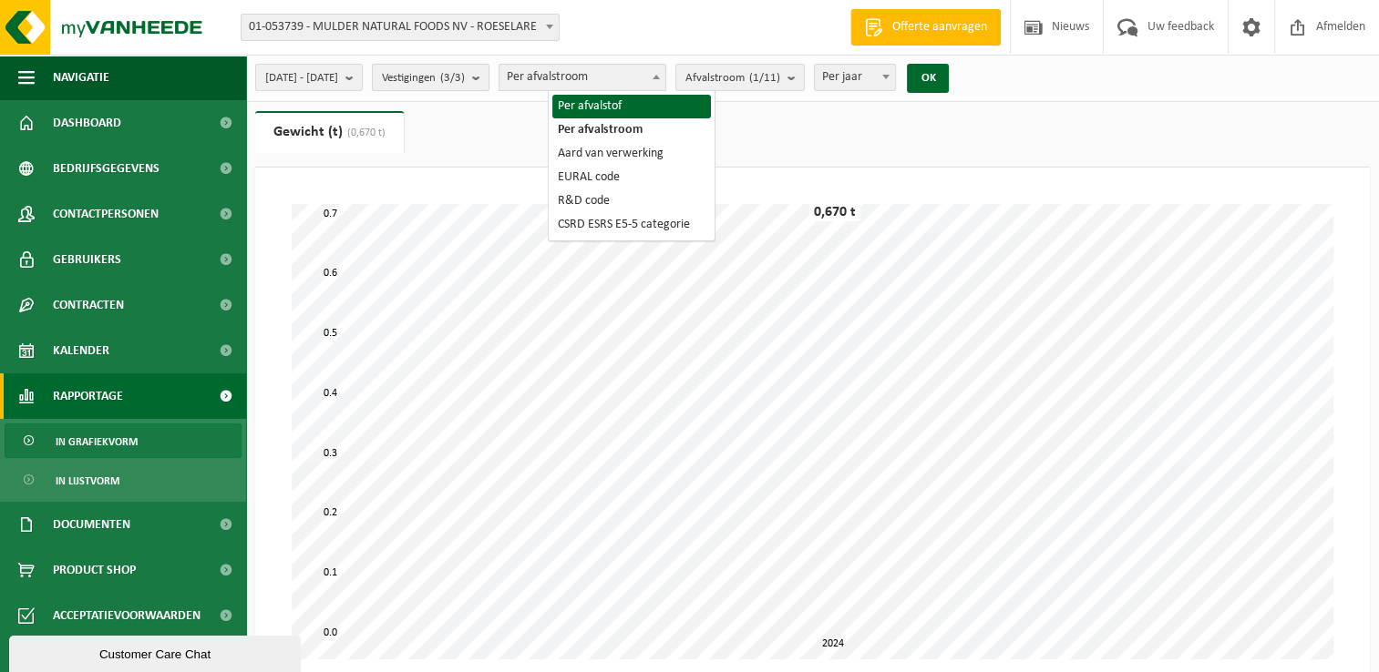
click at [488, 83] on b "submit" at bounding box center [480, 78] width 16 height 26
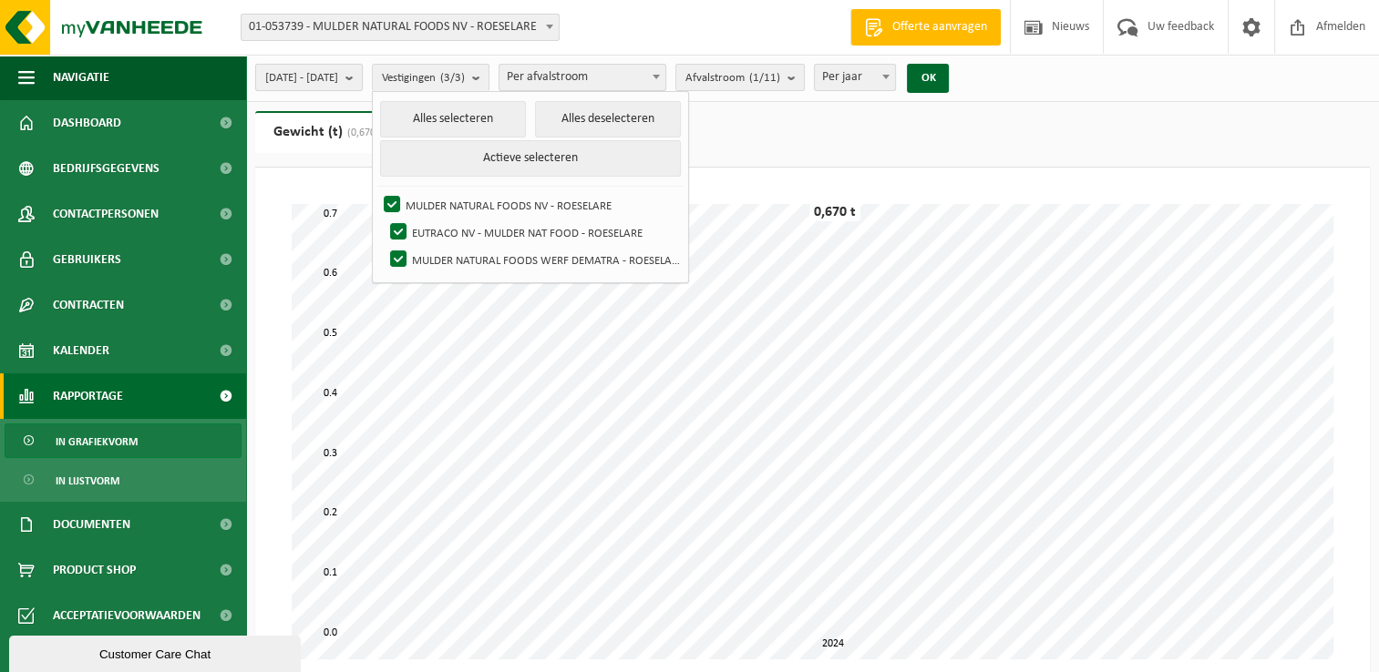
click at [363, 75] on button "2024-01-01 - 2024-12-31" at bounding box center [309, 77] width 108 height 27
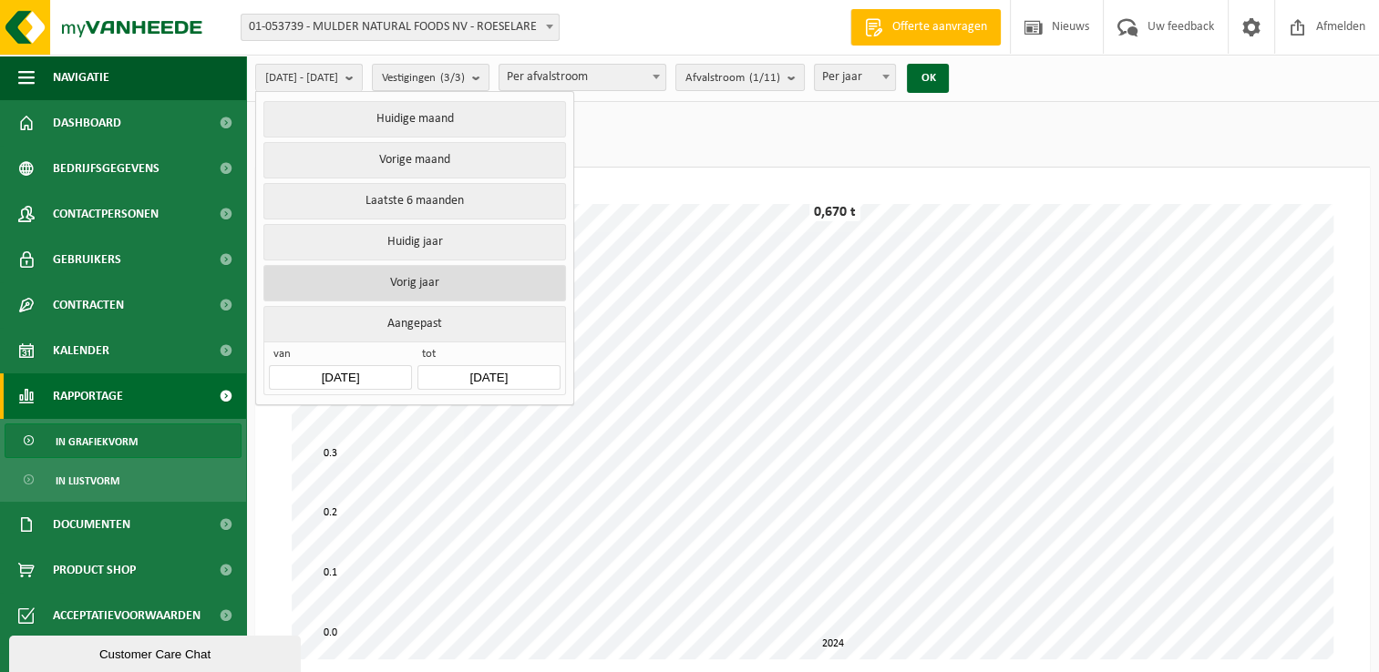
click at [430, 282] on button "Vorig jaar" at bounding box center [414, 283] width 302 height 36
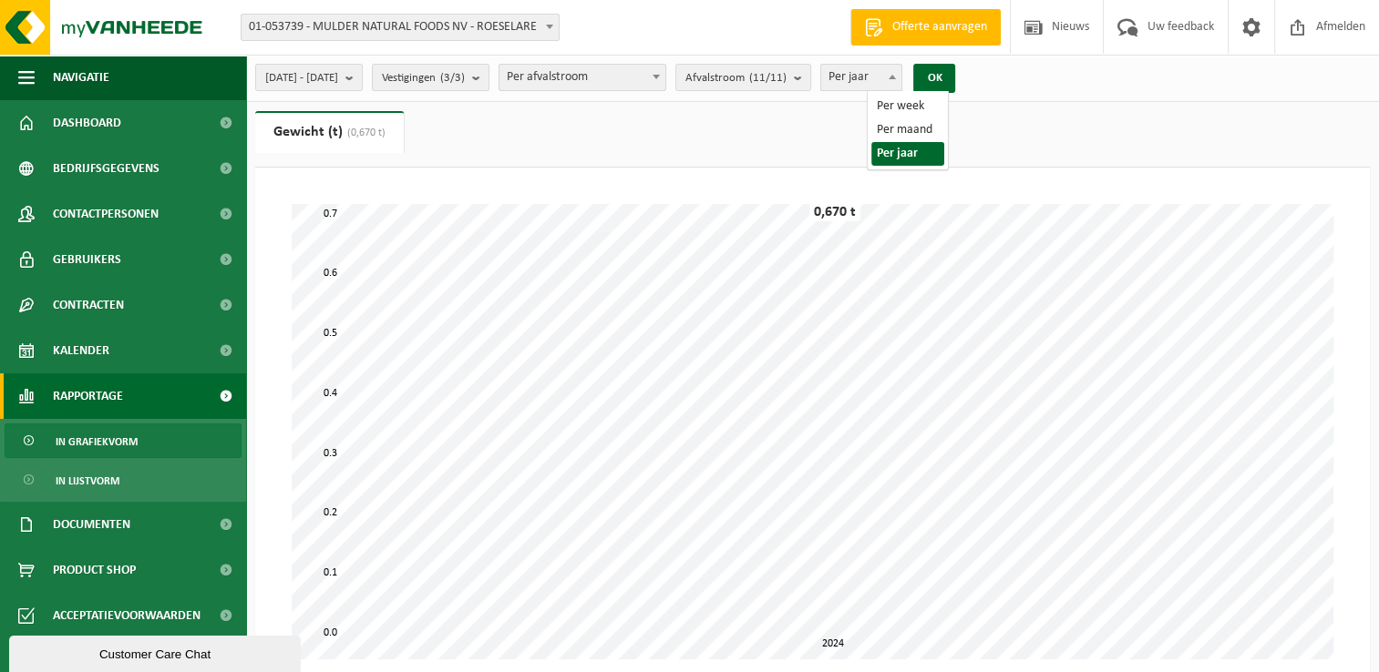
click at [901, 84] on span at bounding box center [892, 77] width 18 height 24
select select "2"
click at [955, 80] on button "OK" at bounding box center [934, 78] width 42 height 29
